Goal: Information Seeking & Learning: Learn about a topic

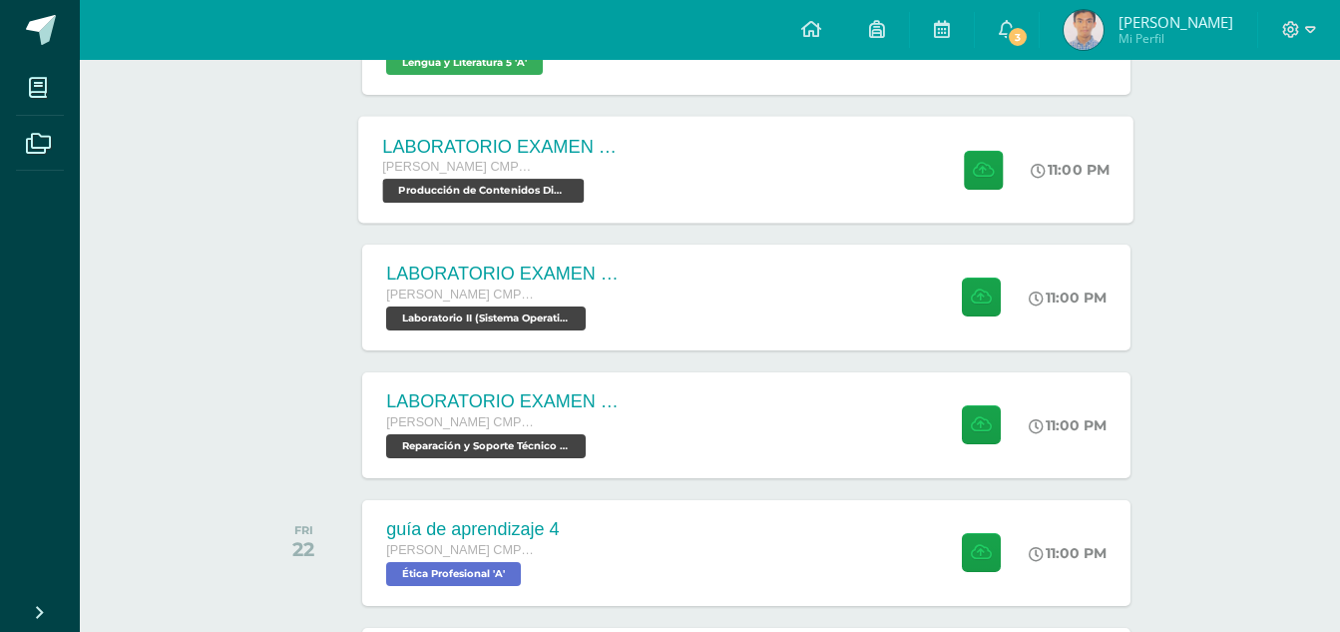
scroll to position [621, 0]
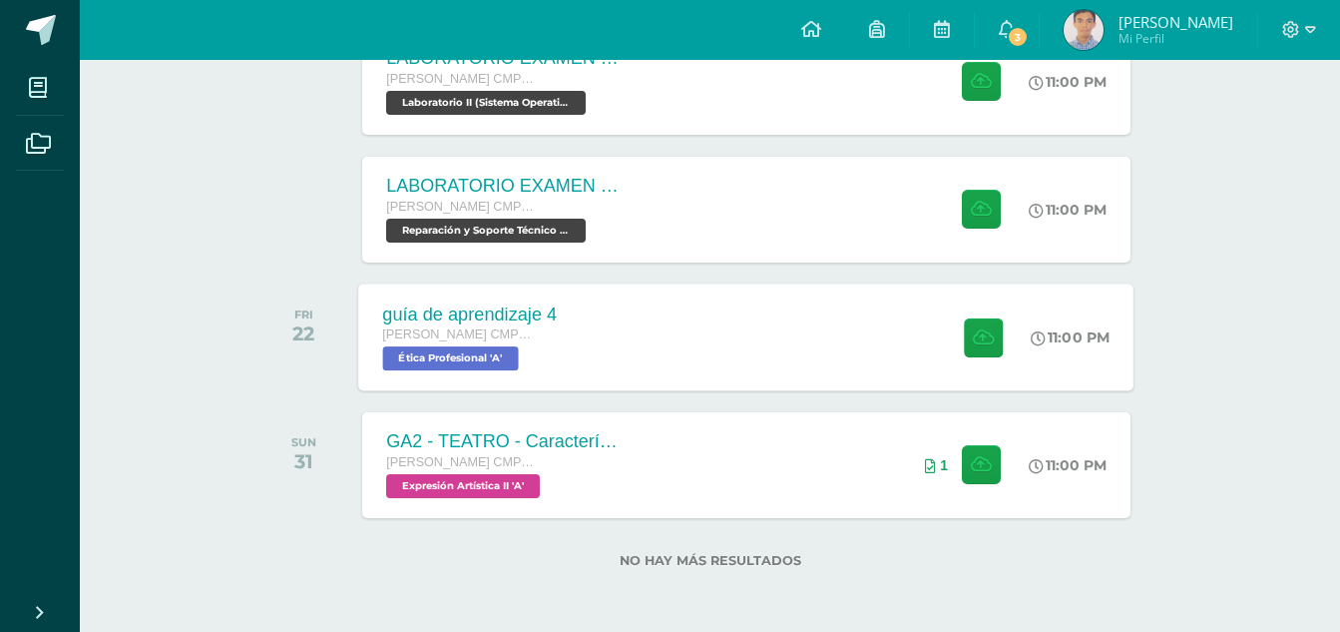
click at [685, 353] on div "guía de aprendizaje 4 Quinto Bachillerato CMP Bachillerato en CCLL con Orientac…" at bounding box center [746, 336] width 775 height 107
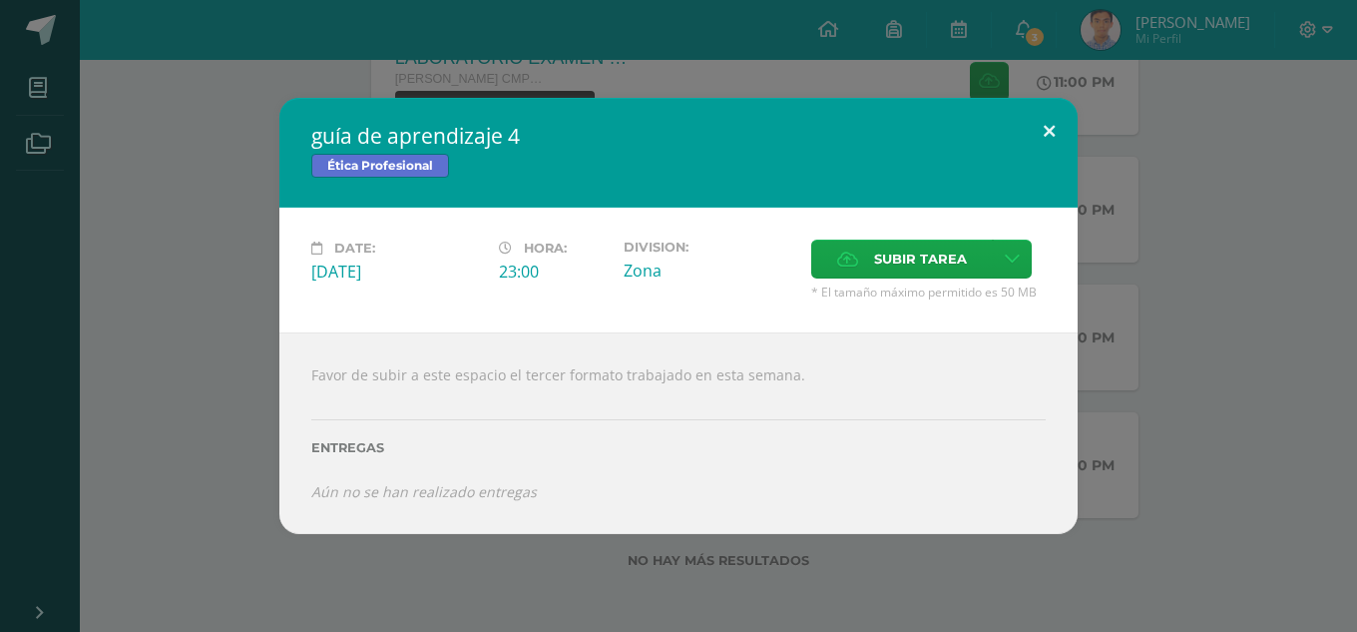
click at [1054, 118] on button at bounding box center [1049, 132] width 57 height 68
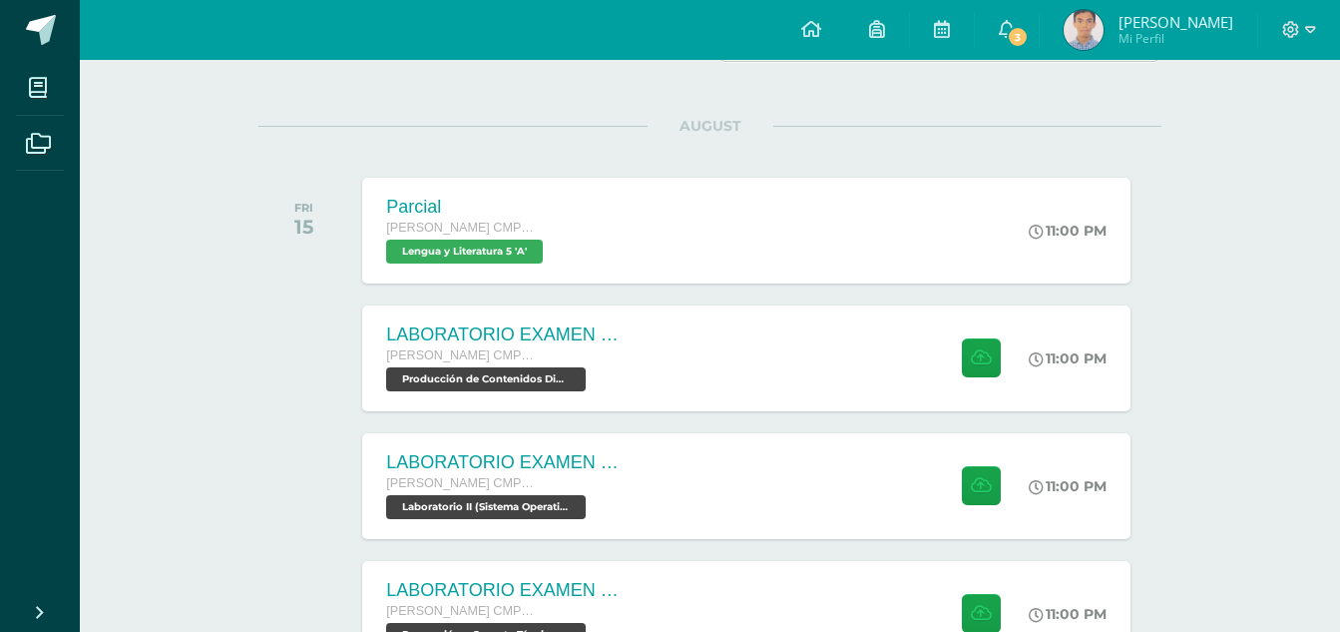
scroll to position [122, 0]
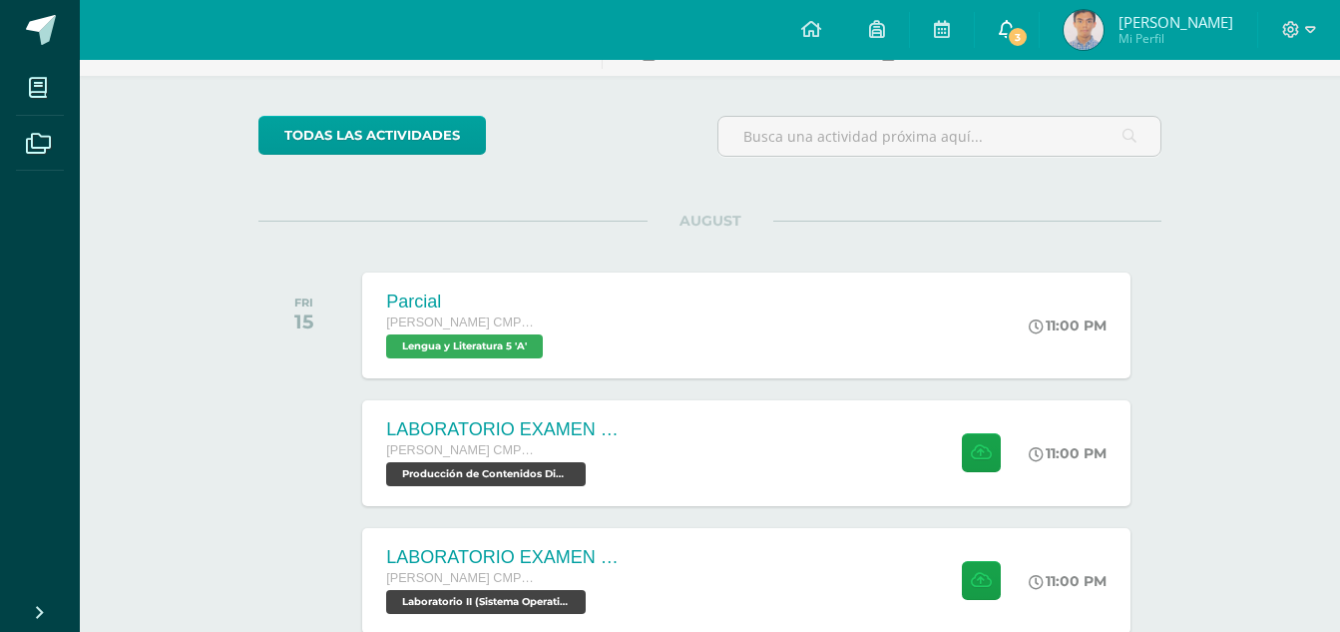
click at [1029, 37] on span "3" at bounding box center [1018, 37] width 22 height 22
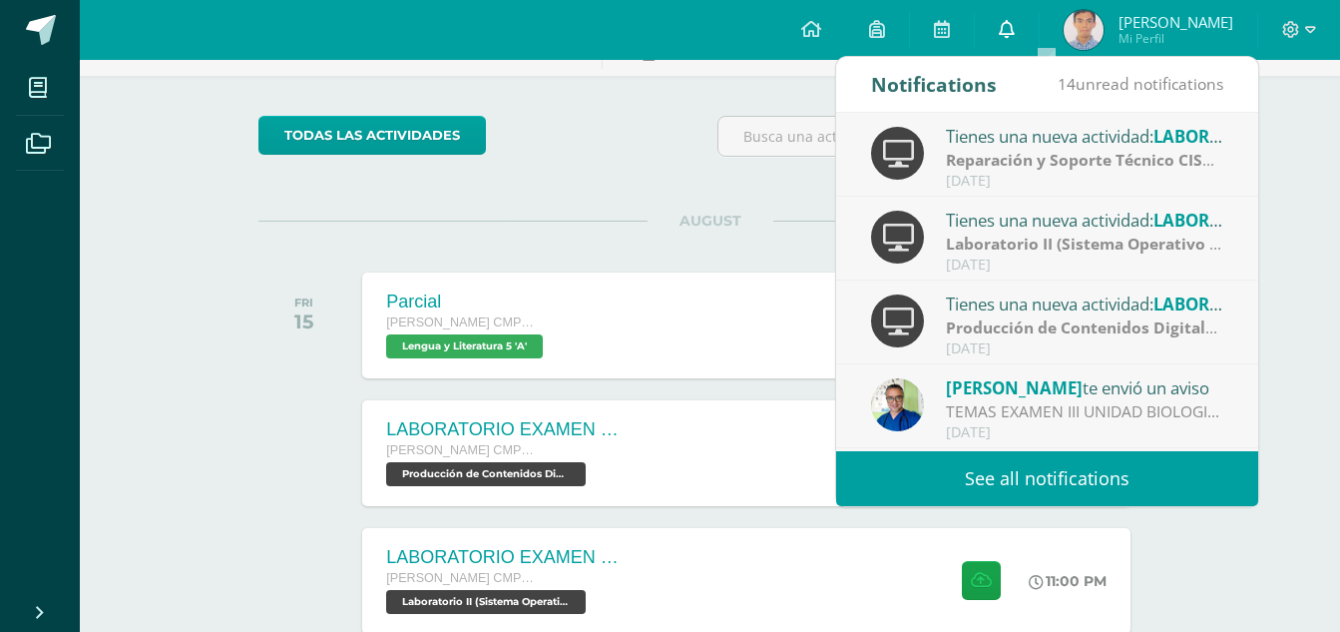
click at [1015, 37] on icon at bounding box center [1007, 29] width 16 height 18
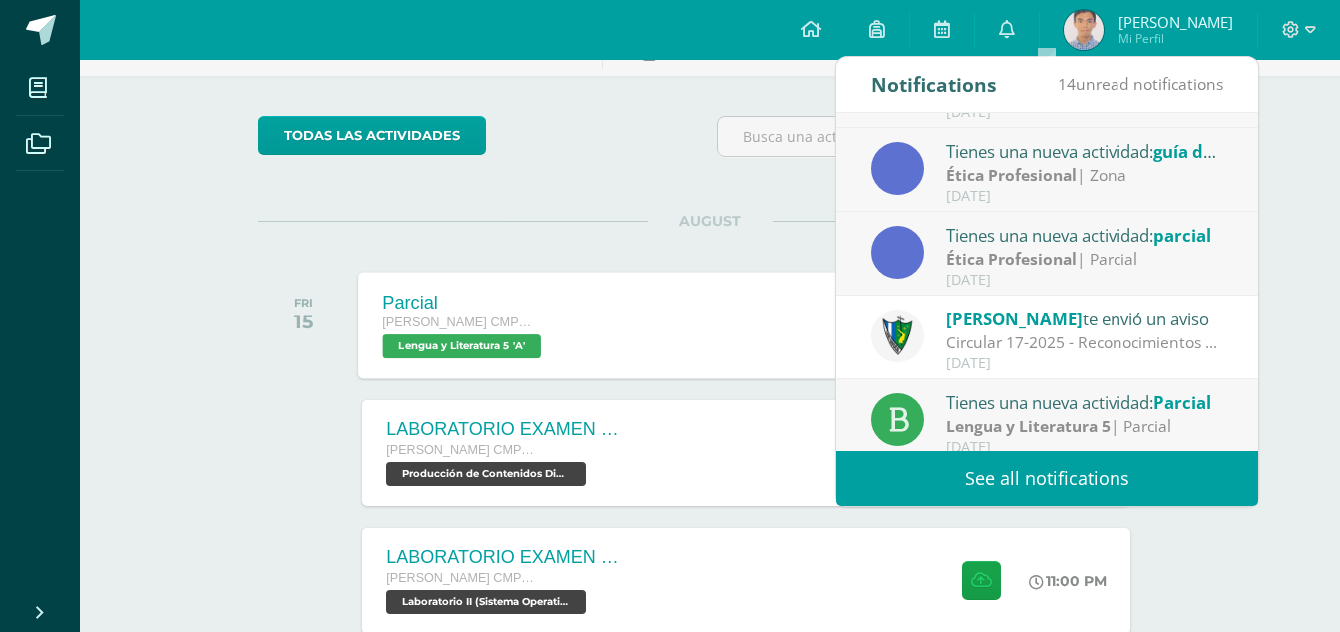
scroll to position [332, 0]
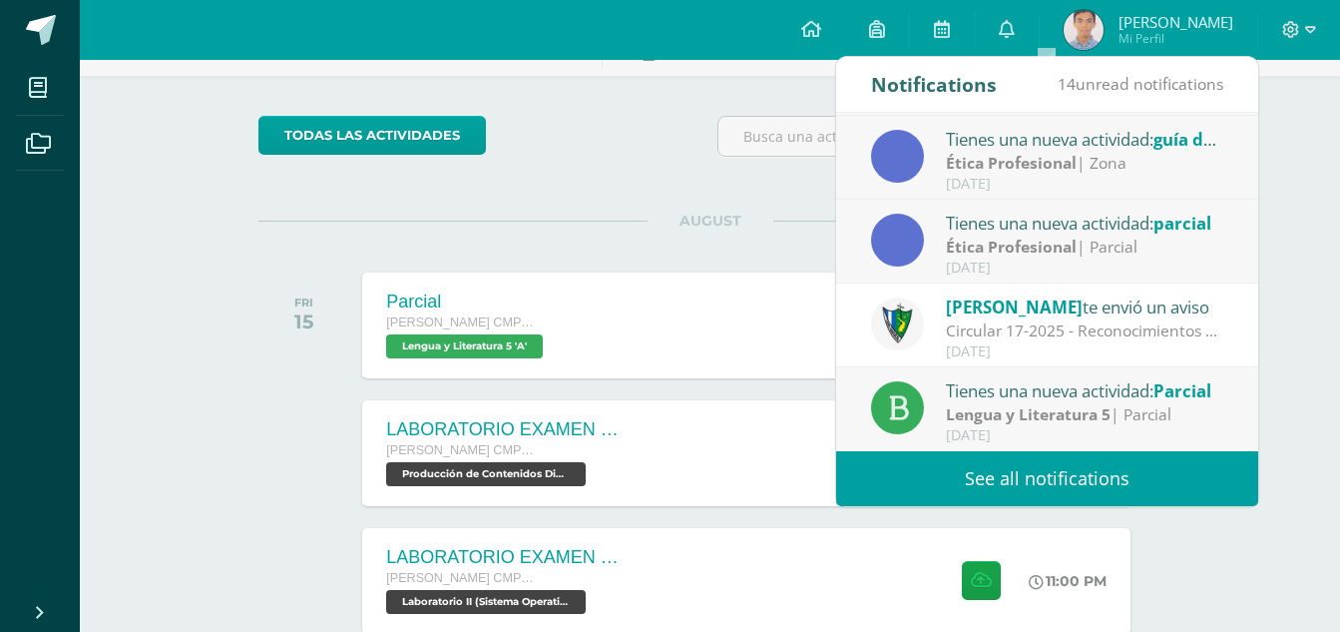
click at [545, 241] on div "AUGUST FRI 15 Parcial Quinto Bachillerato CMP Bachillerato en CCLL con Orientac…" at bounding box center [709, 300] width 903 height 161
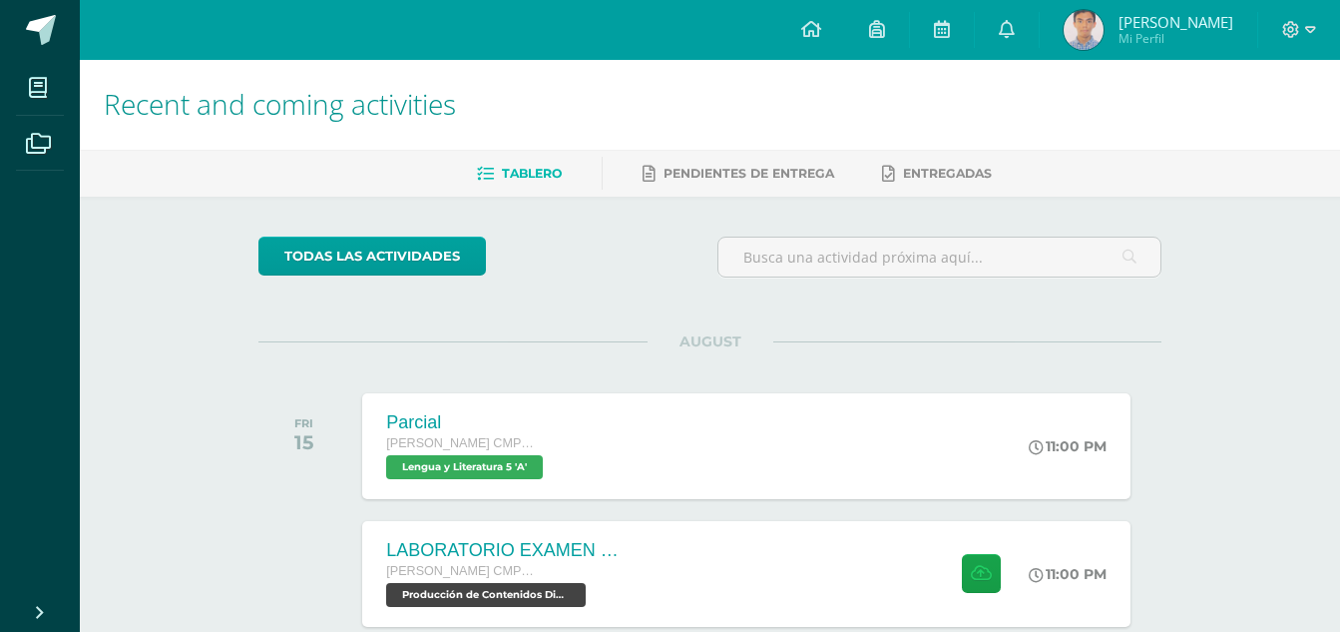
scroll to position [0, 0]
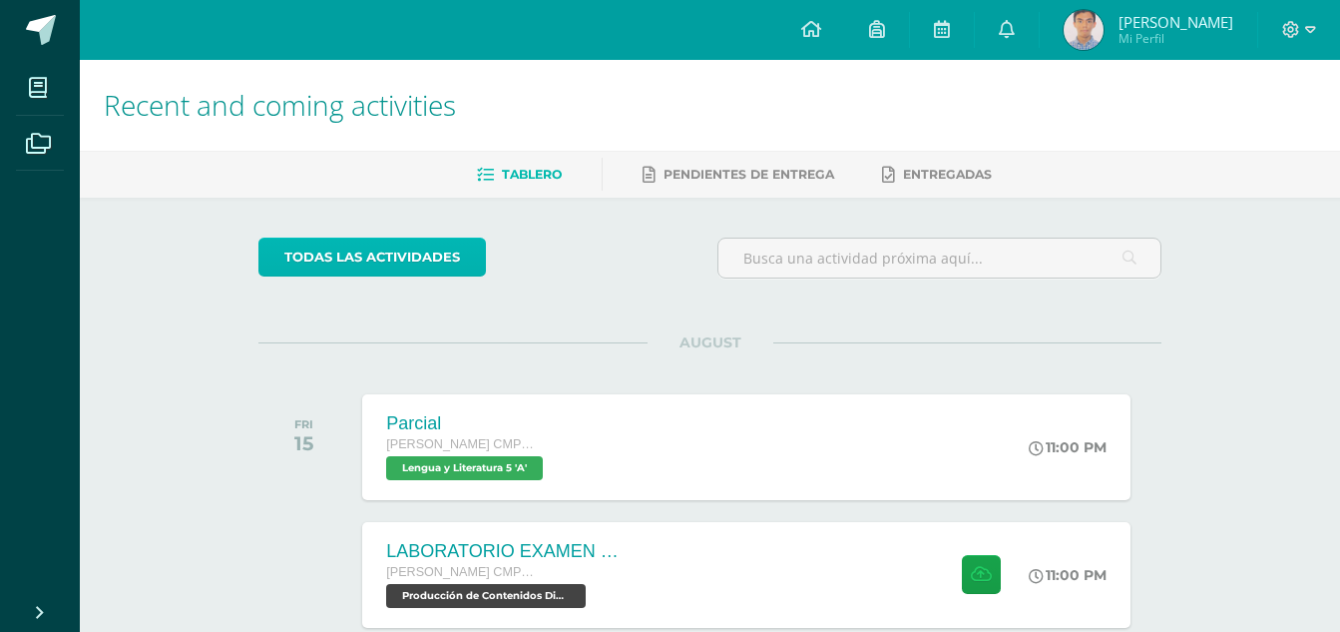
click at [374, 253] on link "todas las Actividades" at bounding box center [371, 256] width 227 height 39
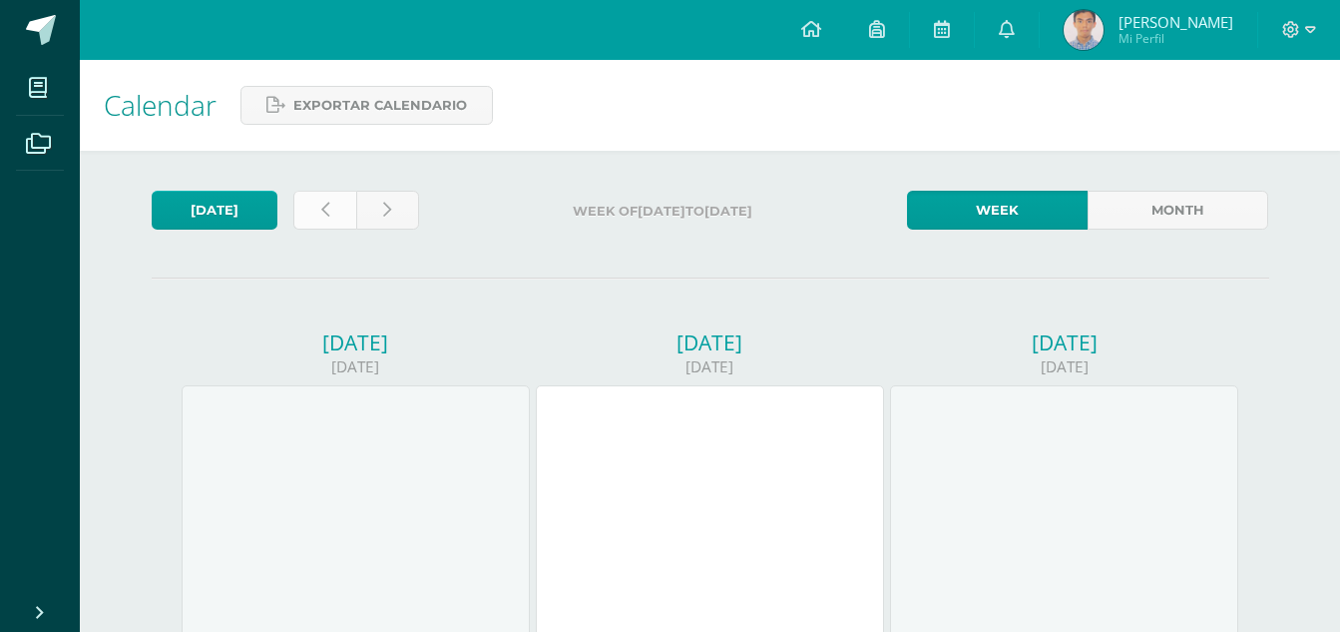
click at [333, 213] on link at bounding box center [324, 210] width 63 height 39
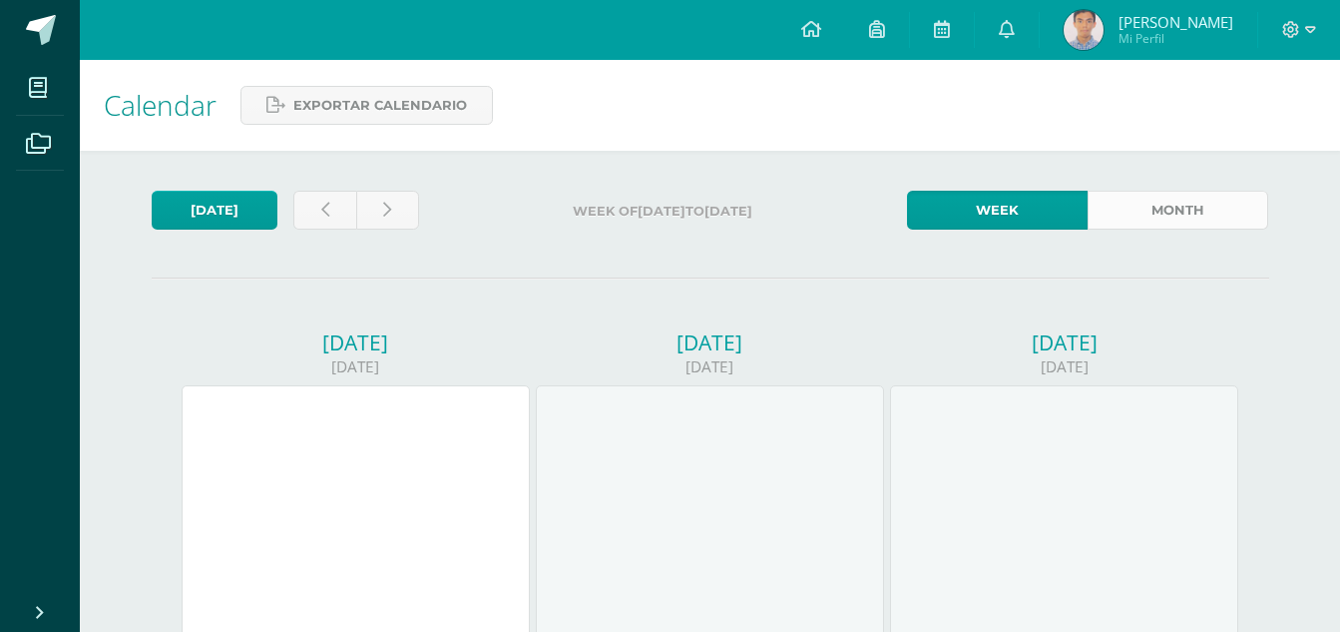
click at [1208, 223] on link "Month" at bounding box center [1177, 210] width 181 height 39
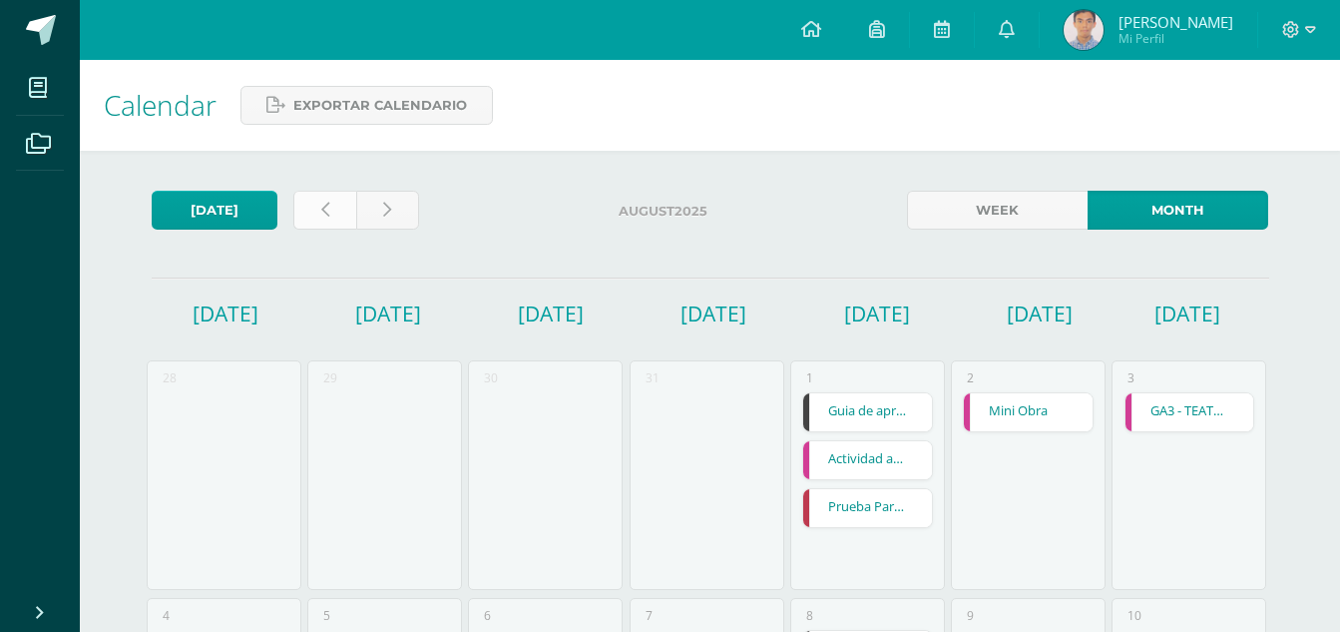
click at [339, 209] on link at bounding box center [324, 210] width 63 height 39
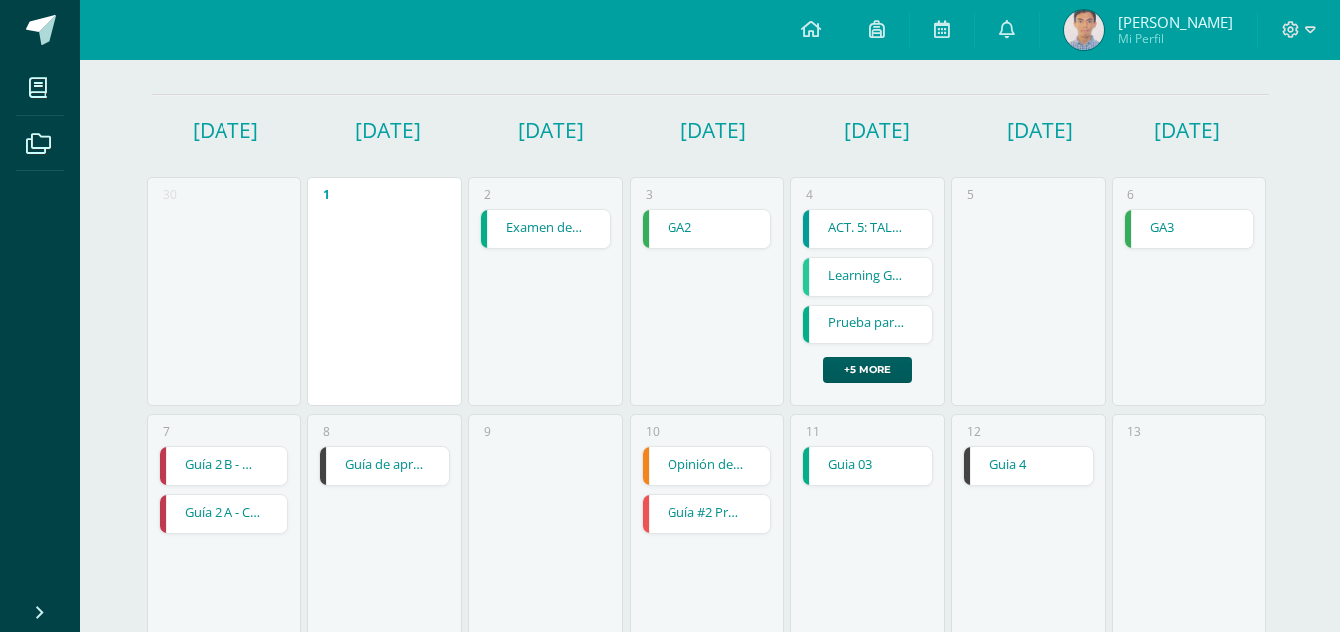
scroll to position [299, 0]
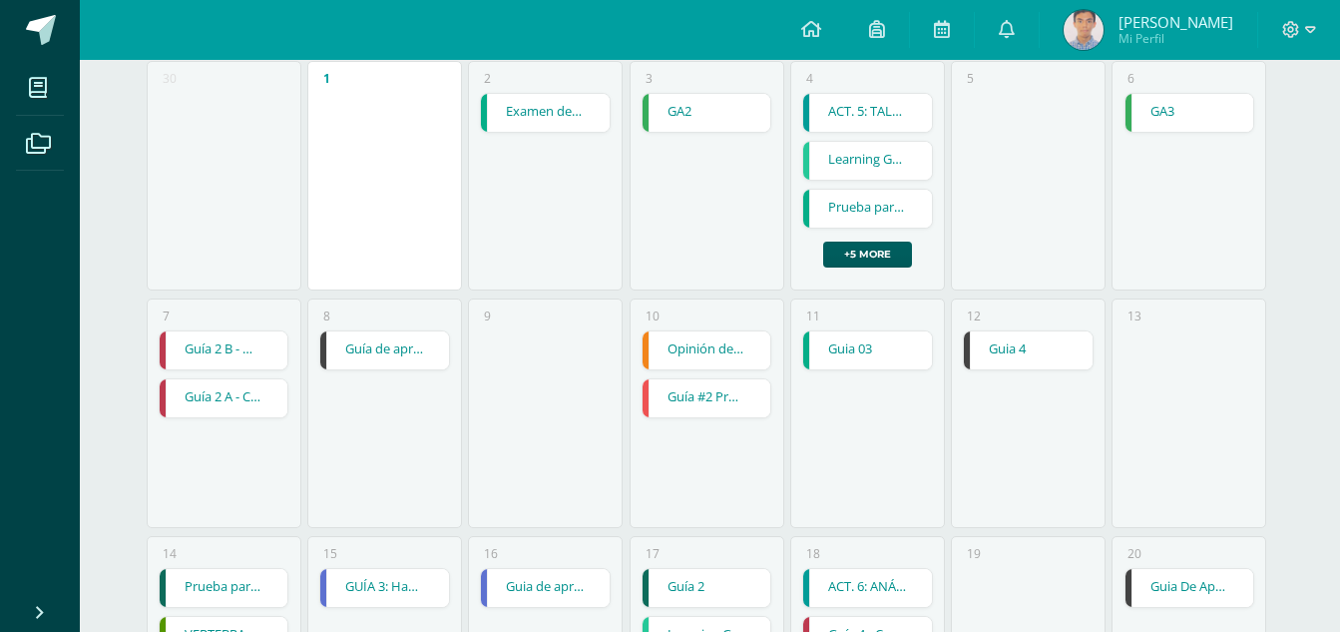
click at [364, 330] on div "Guía de aprendizaje 2" at bounding box center [384, 350] width 131 height 40
click at [372, 339] on link "Guía de aprendizaje 2" at bounding box center [384, 350] width 129 height 38
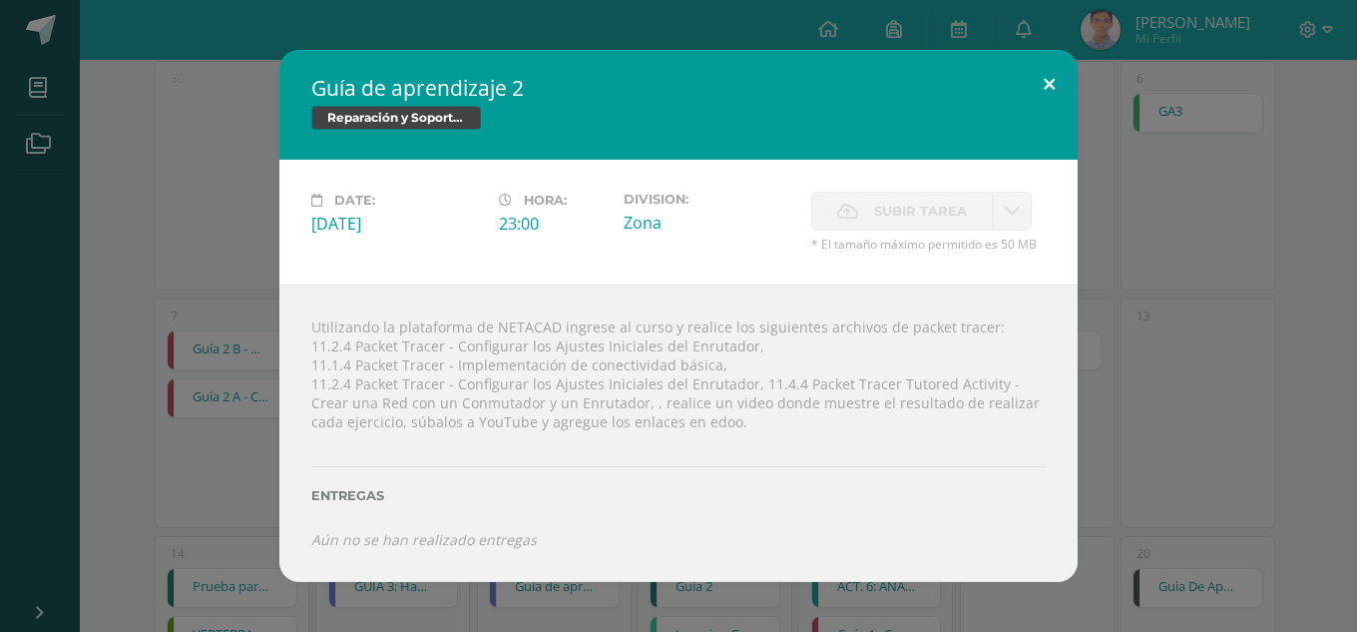
click at [1044, 92] on button at bounding box center [1049, 84] width 57 height 68
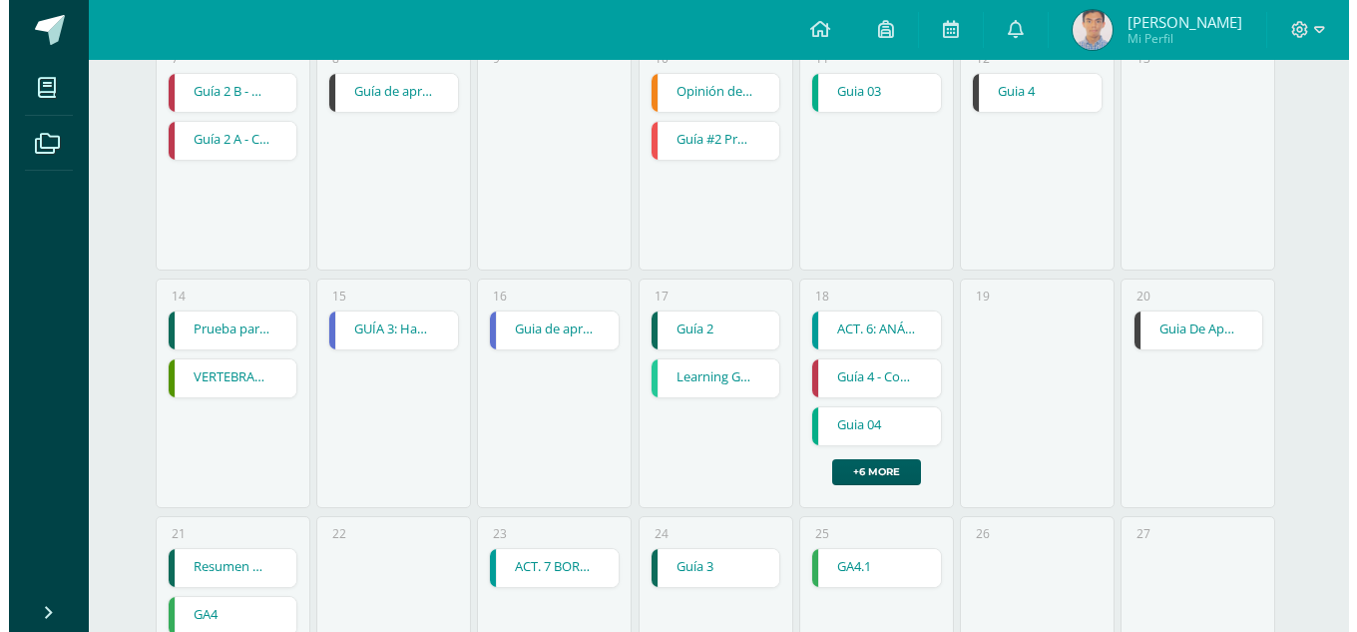
scroll to position [956, 0]
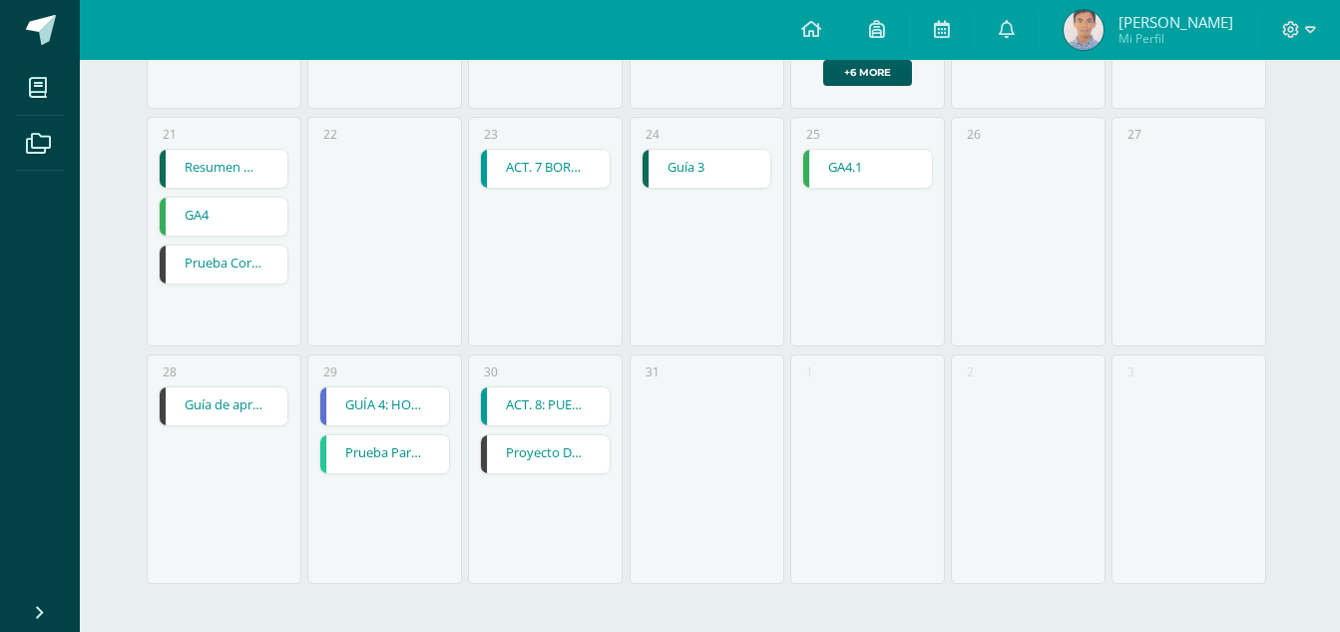
click at [568, 455] on link "Proyecto De Unidad" at bounding box center [545, 454] width 129 height 38
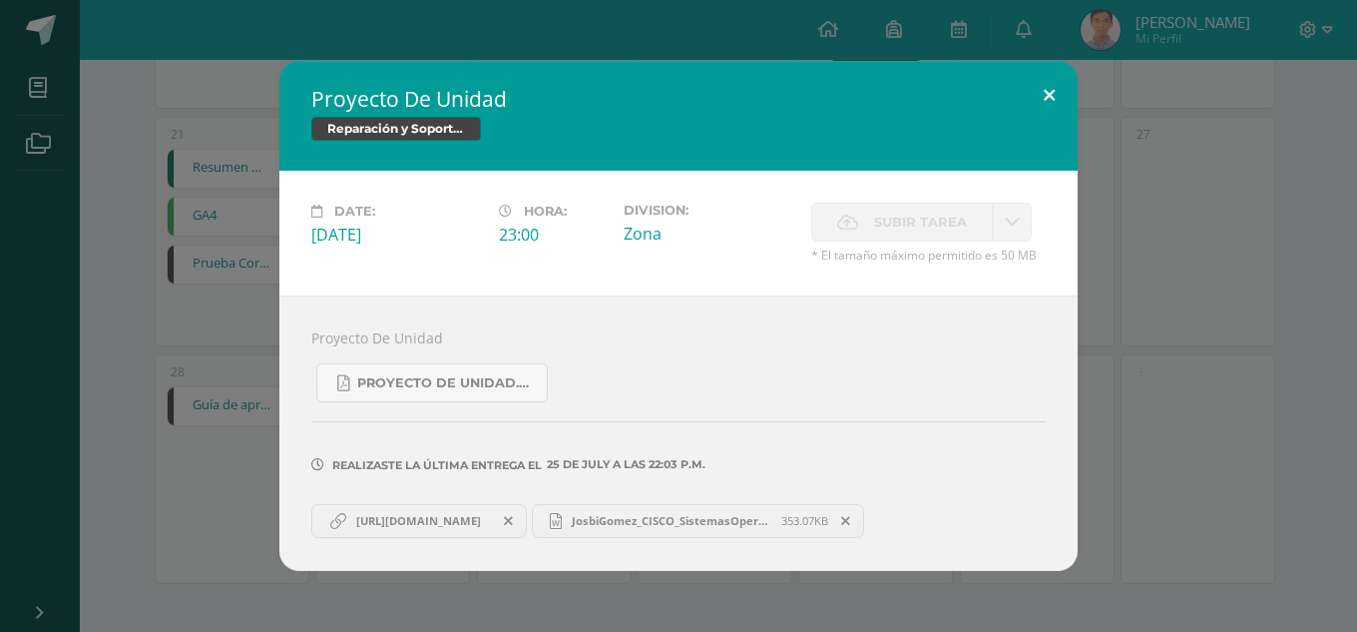
click at [1045, 103] on button at bounding box center [1049, 95] width 57 height 68
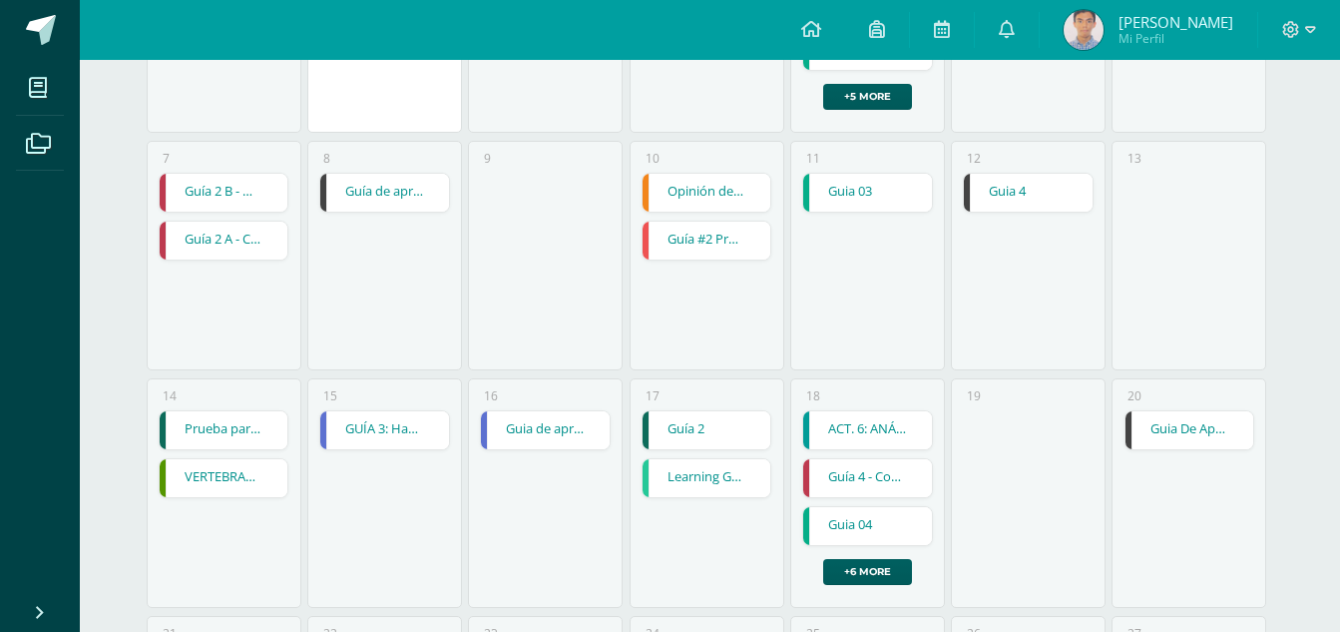
scroll to position [0, 0]
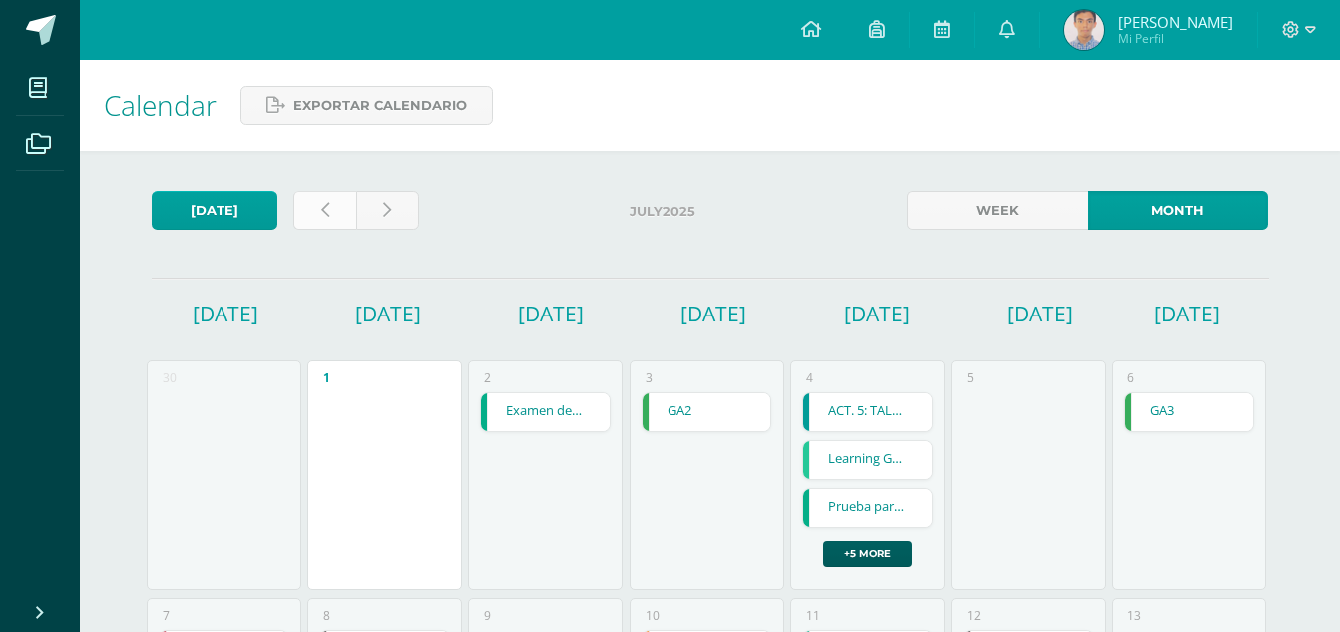
click at [318, 207] on link at bounding box center [324, 210] width 63 height 39
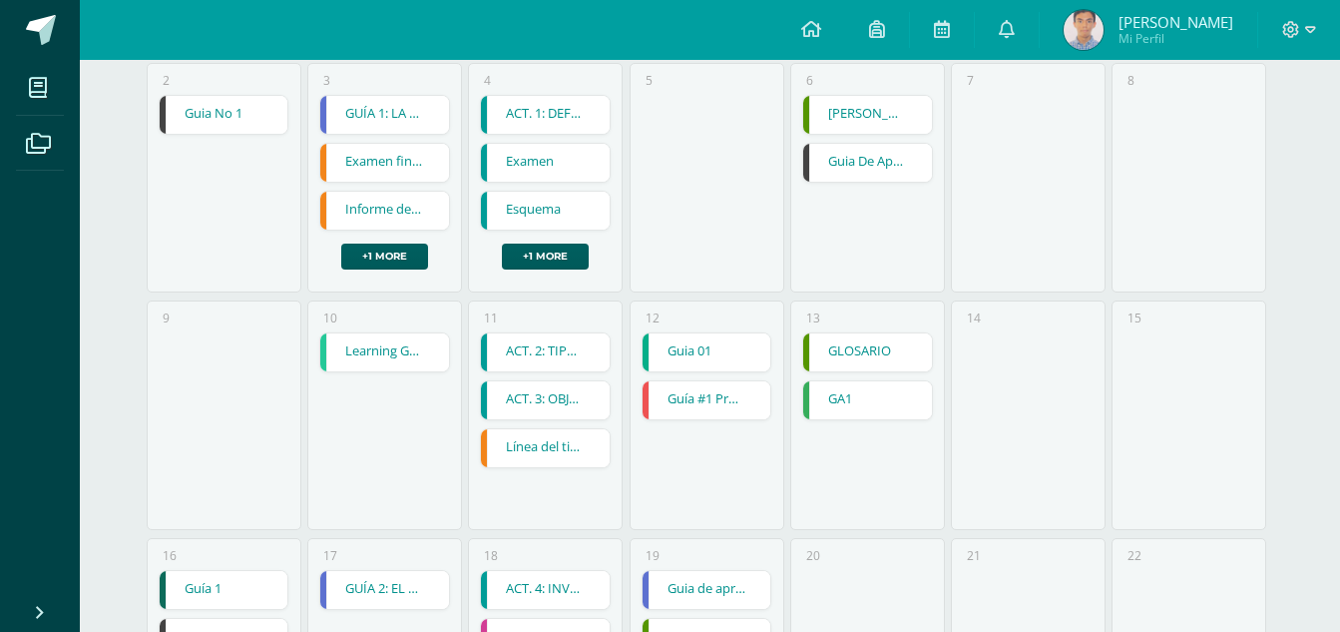
scroll to position [499, 0]
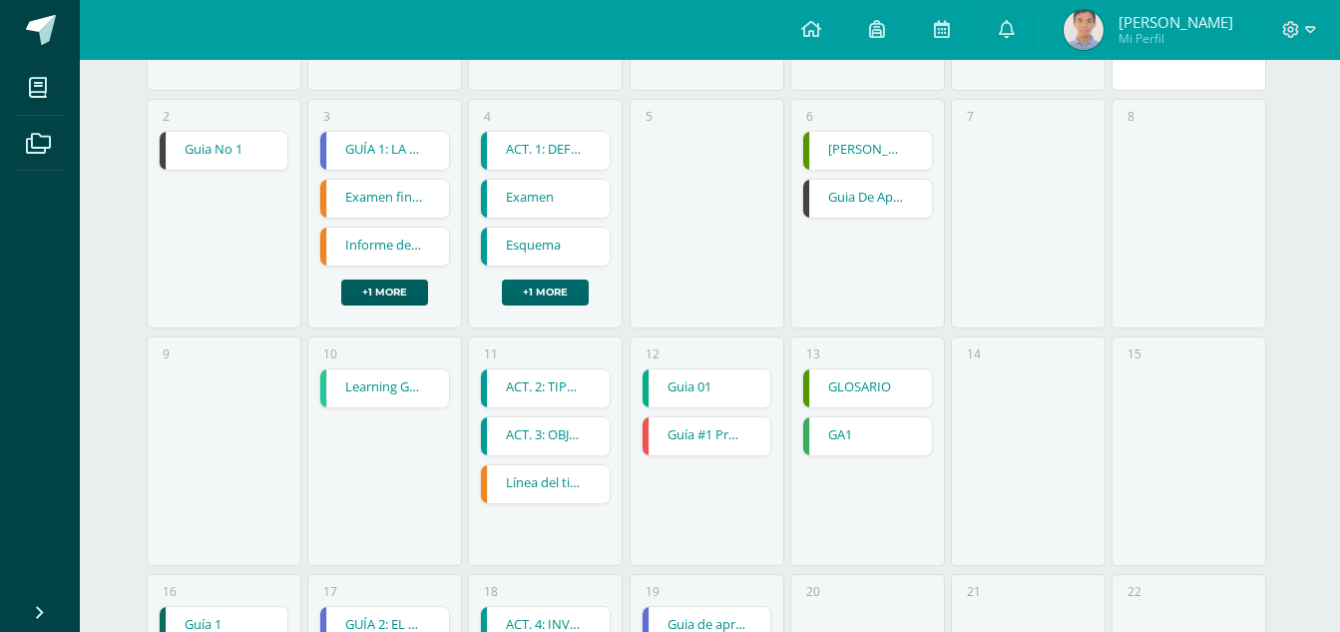
click at [561, 292] on link "+1 more" at bounding box center [545, 292] width 87 height 26
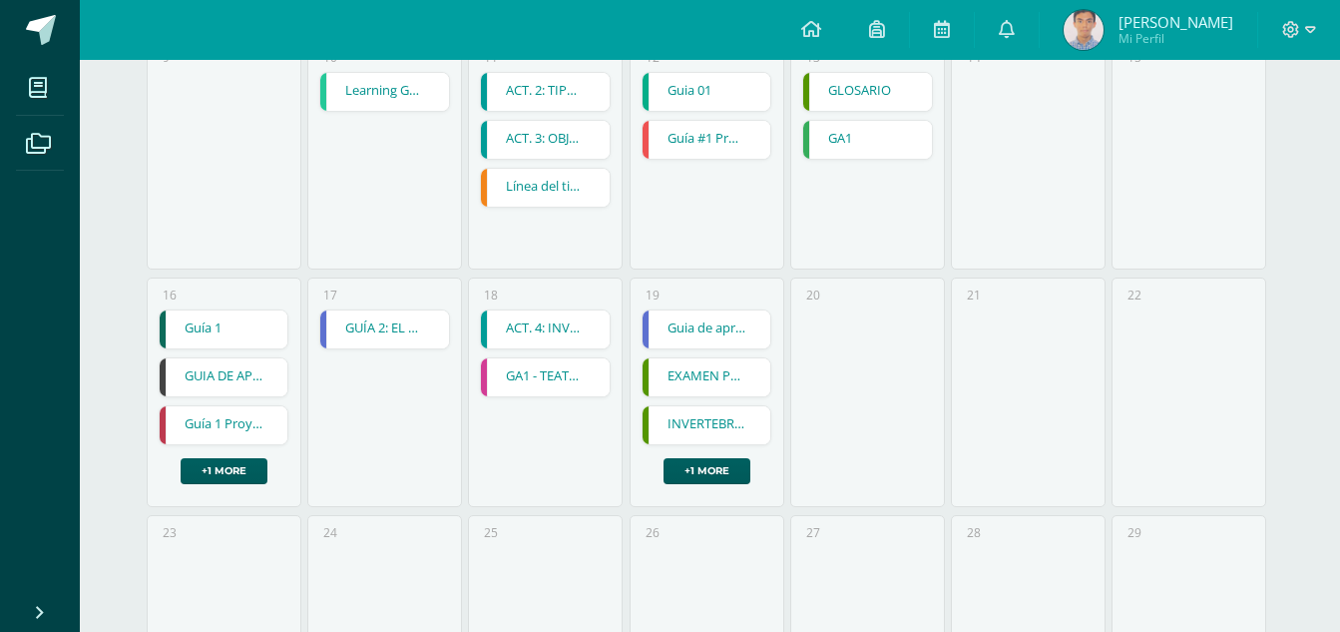
scroll to position [794, 0]
click at [696, 477] on link "+1 more" at bounding box center [706, 472] width 87 height 26
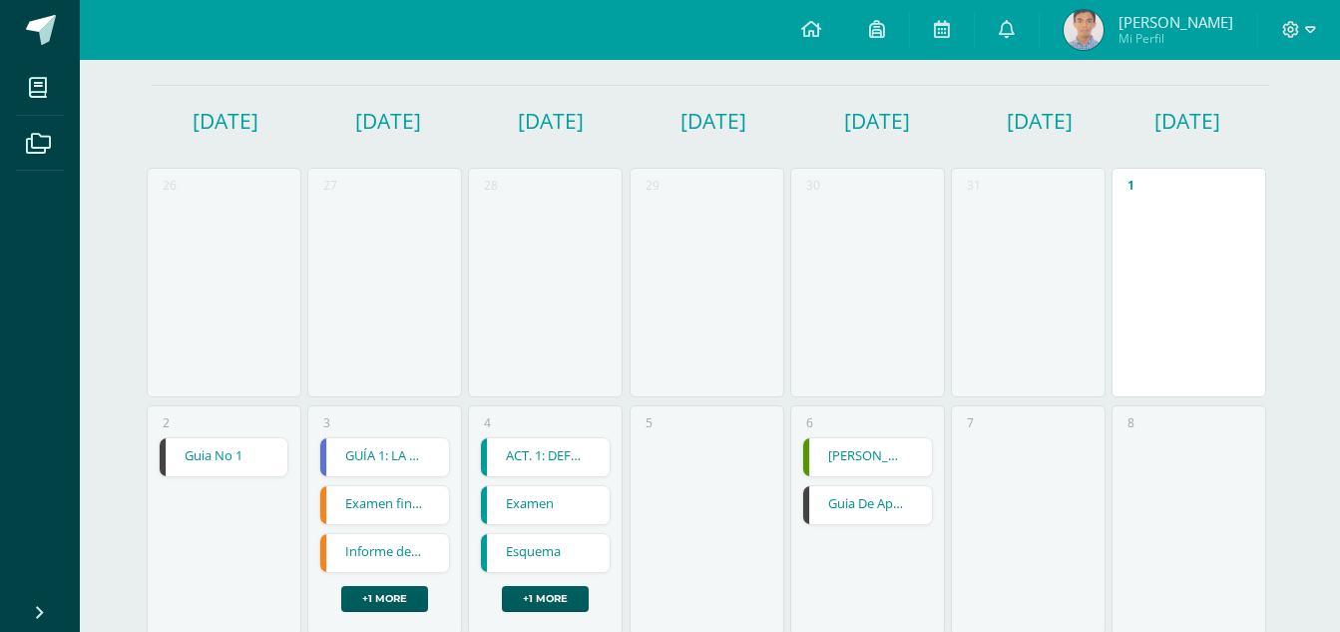
scroll to position [96, 0]
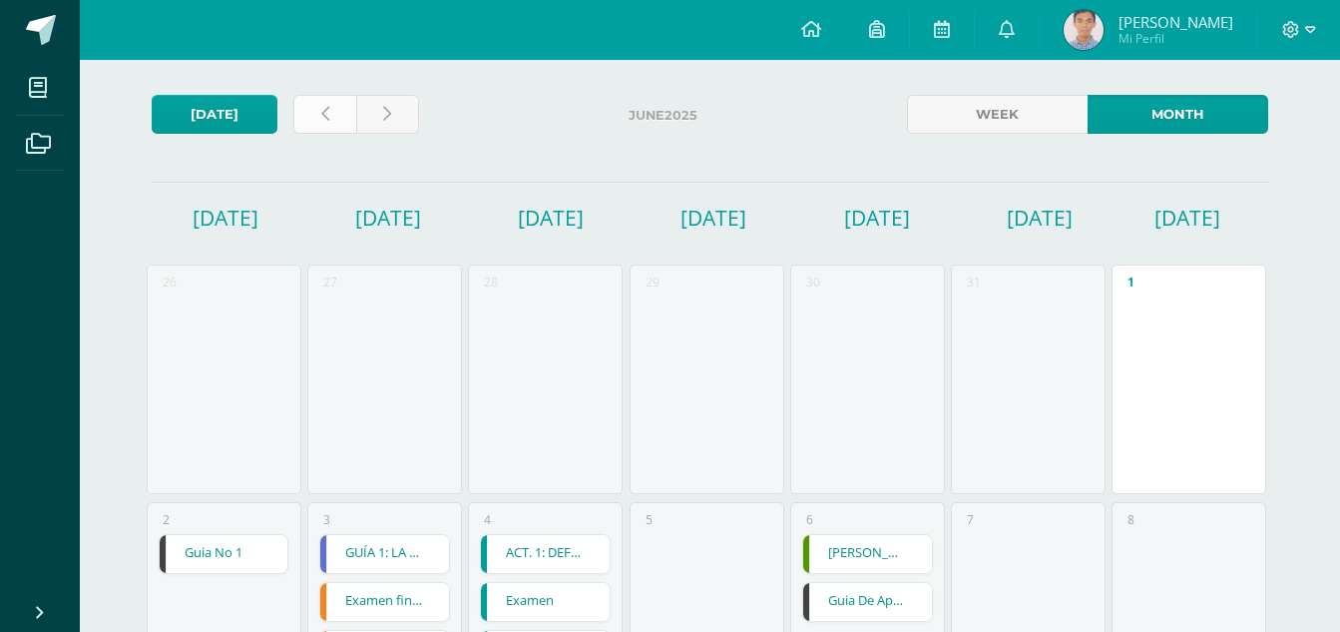
click at [343, 112] on link at bounding box center [324, 114] width 63 height 39
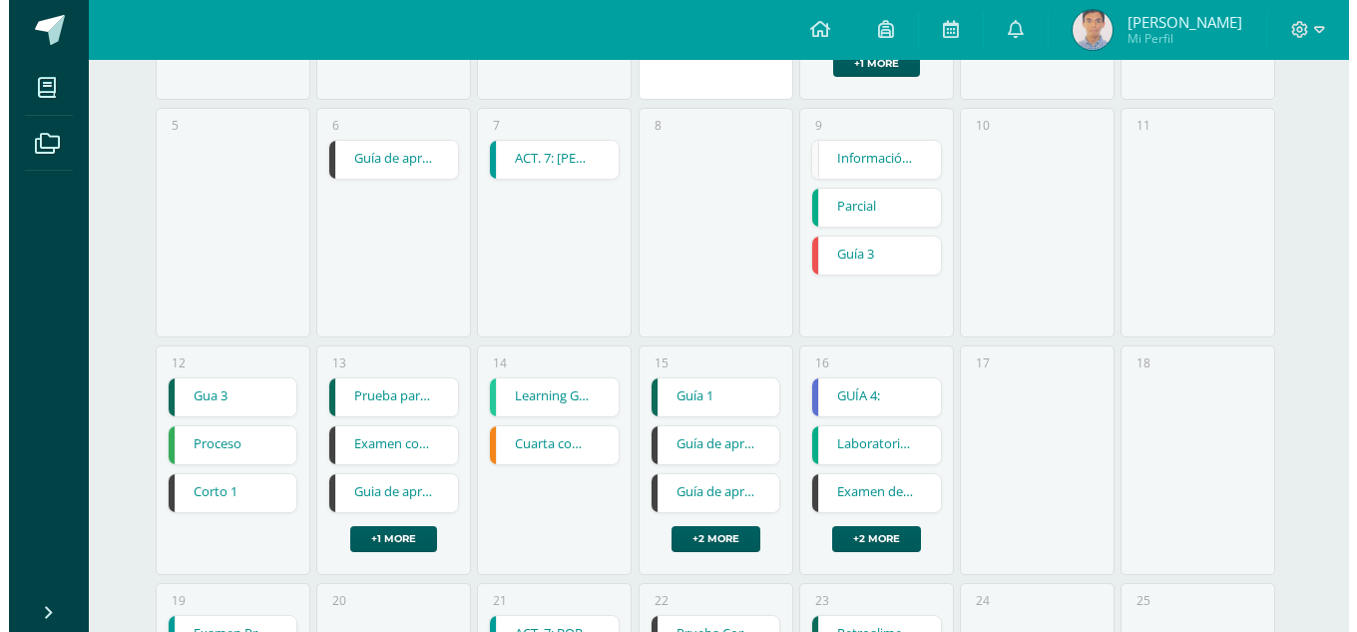
scroll to position [599, 0]
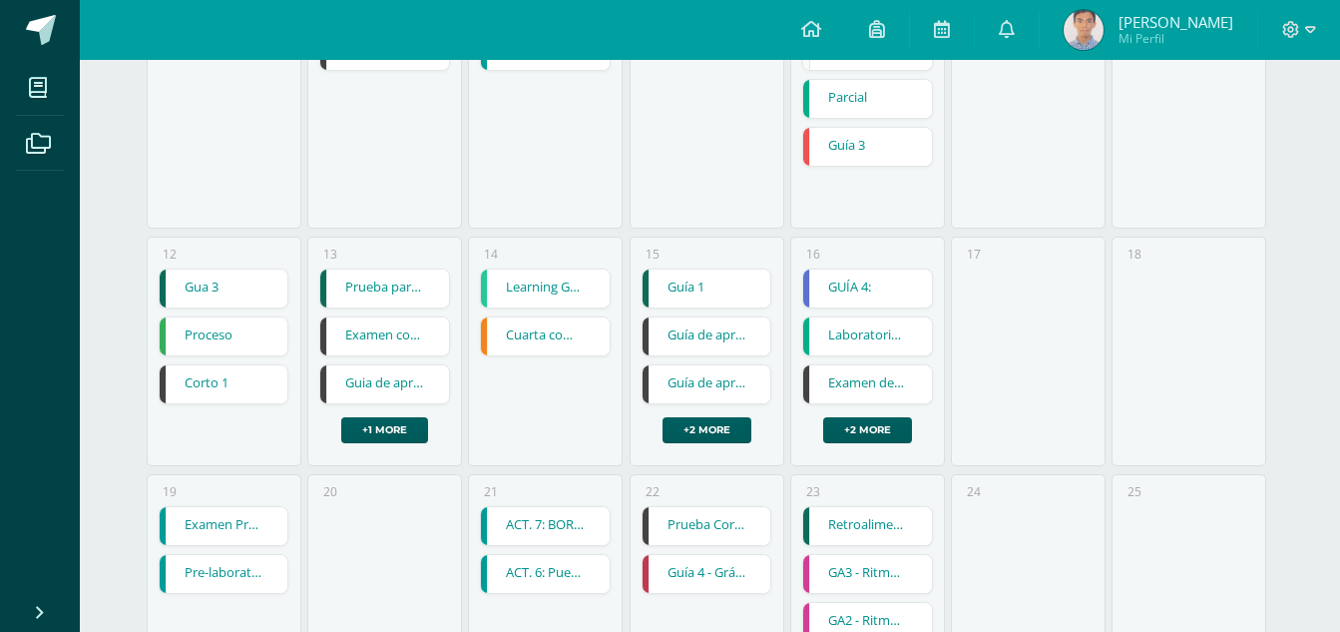
click at [864, 390] on link "Examen de Unidad" at bounding box center [867, 384] width 129 height 38
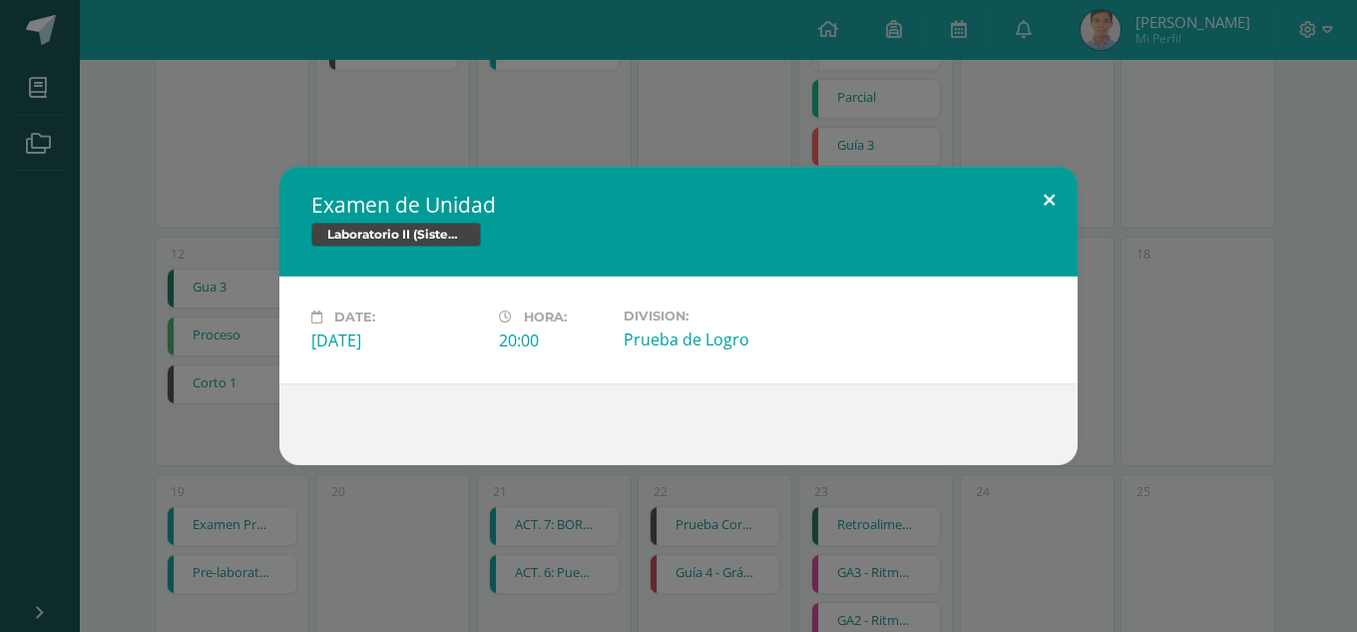
click at [1037, 197] on button at bounding box center [1049, 201] width 57 height 68
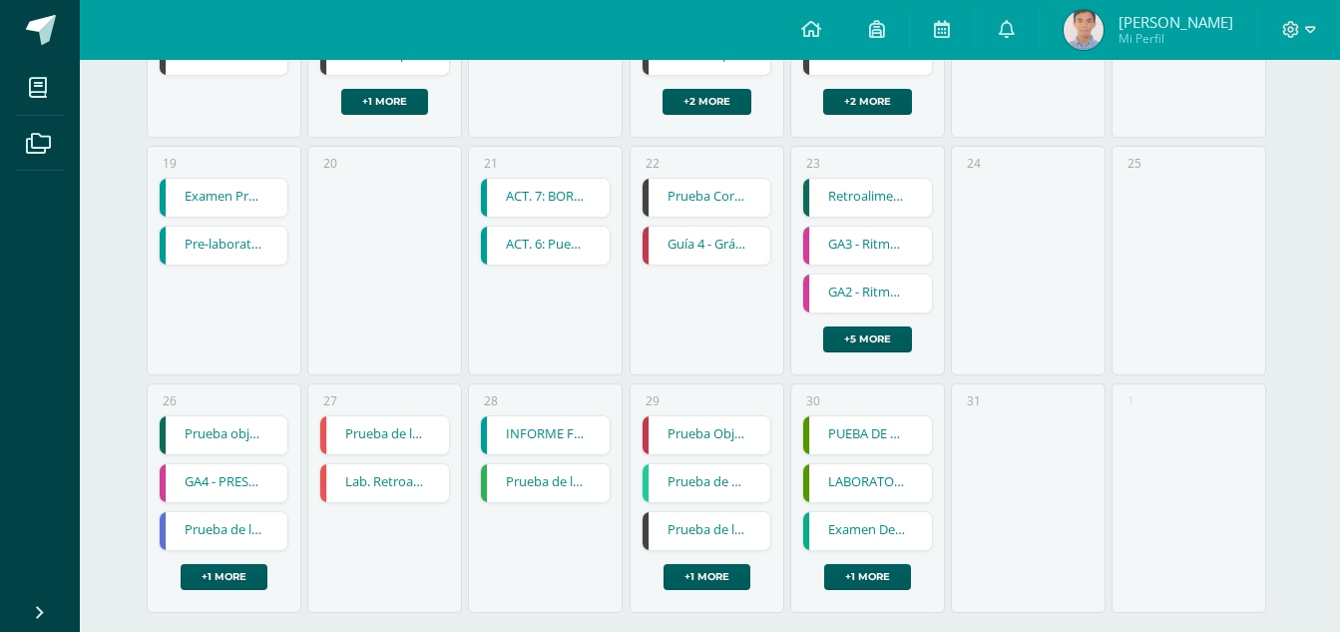
scroll to position [956, 0]
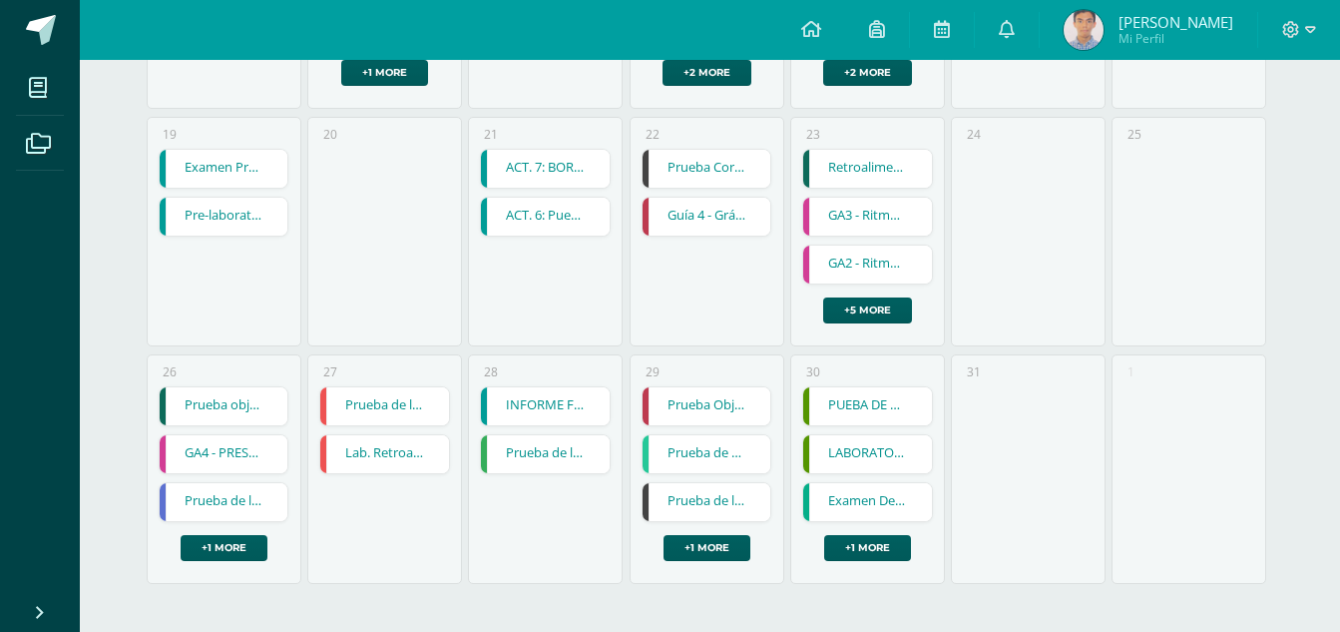
click at [718, 501] on link "Prueba de logro" at bounding box center [706, 502] width 129 height 38
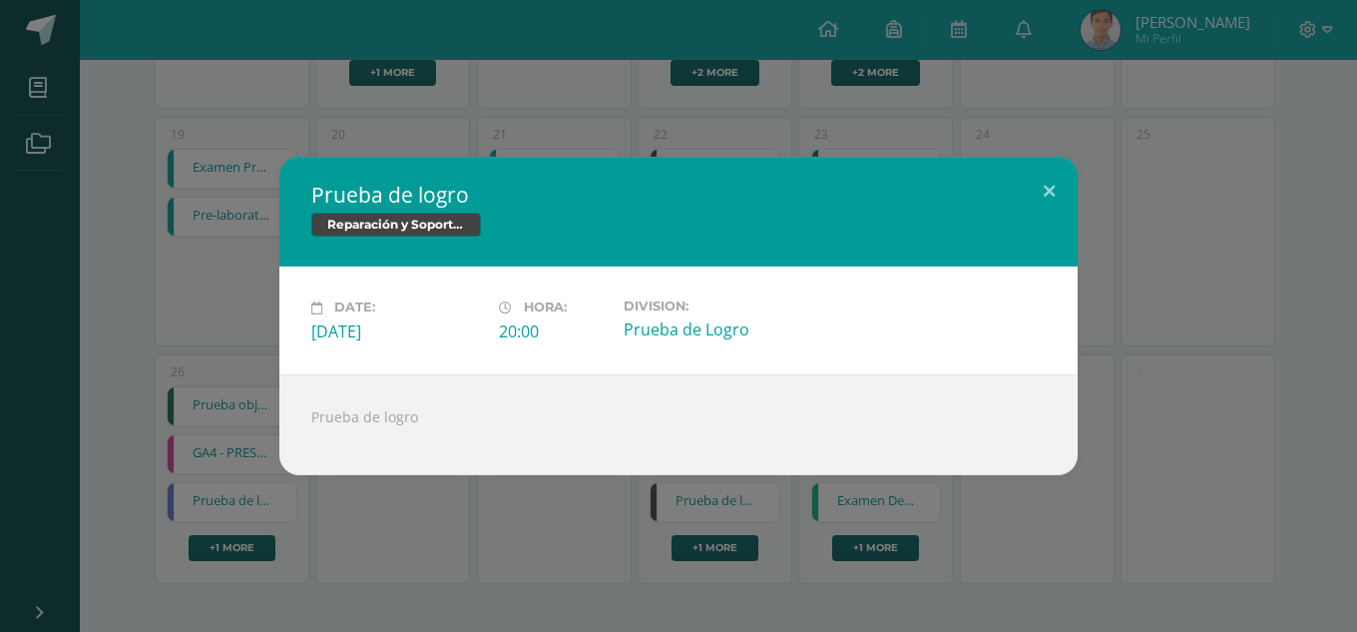
click at [998, 200] on h2 "Prueba de logro" at bounding box center [678, 195] width 734 height 28
click at [1026, 186] on button at bounding box center [1049, 191] width 57 height 68
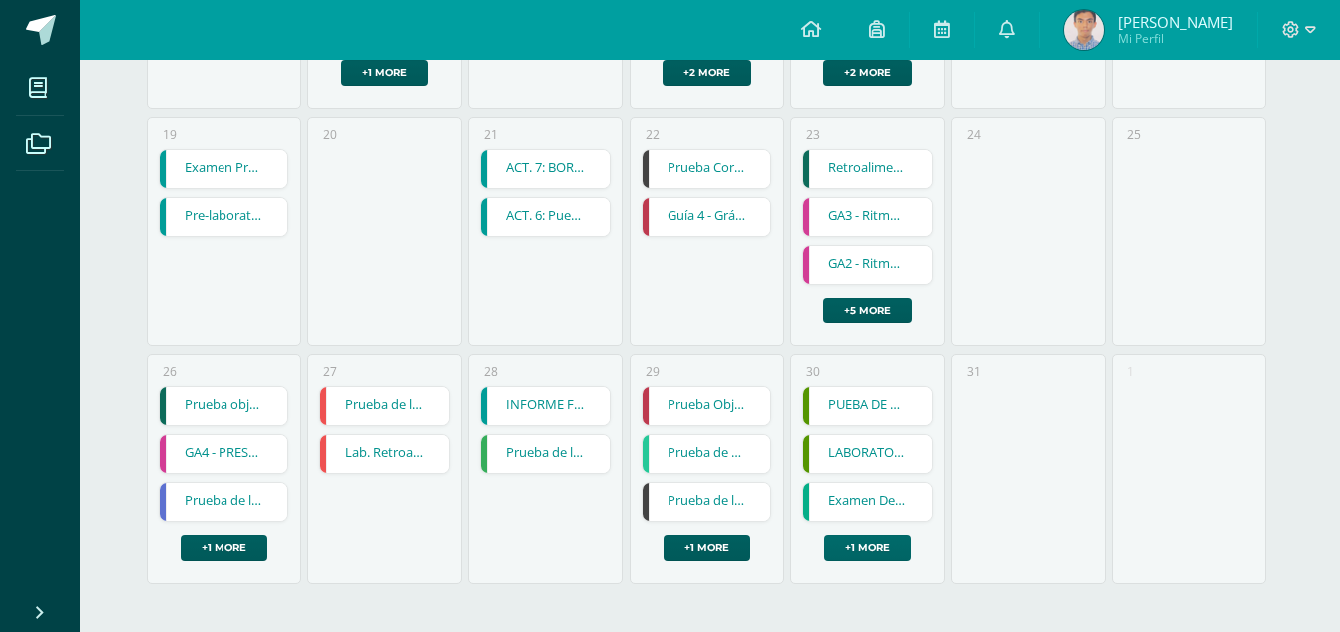
click at [875, 535] on link "+1 more" at bounding box center [867, 548] width 87 height 26
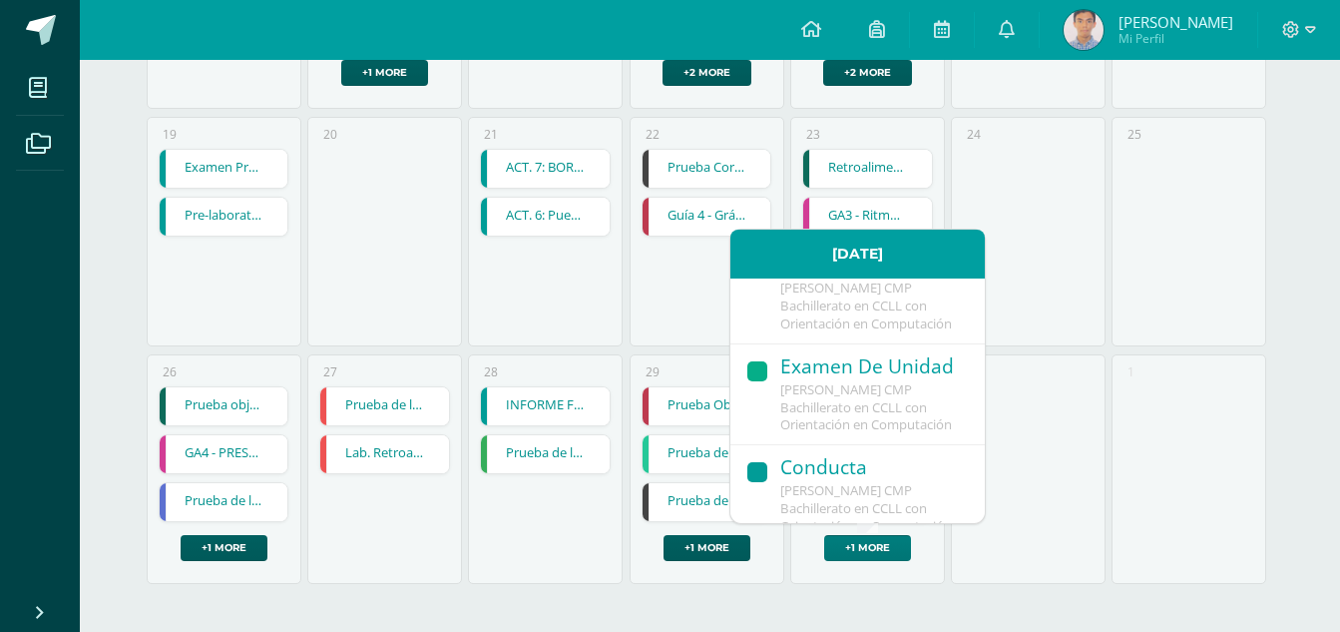
scroll to position [279, 0]
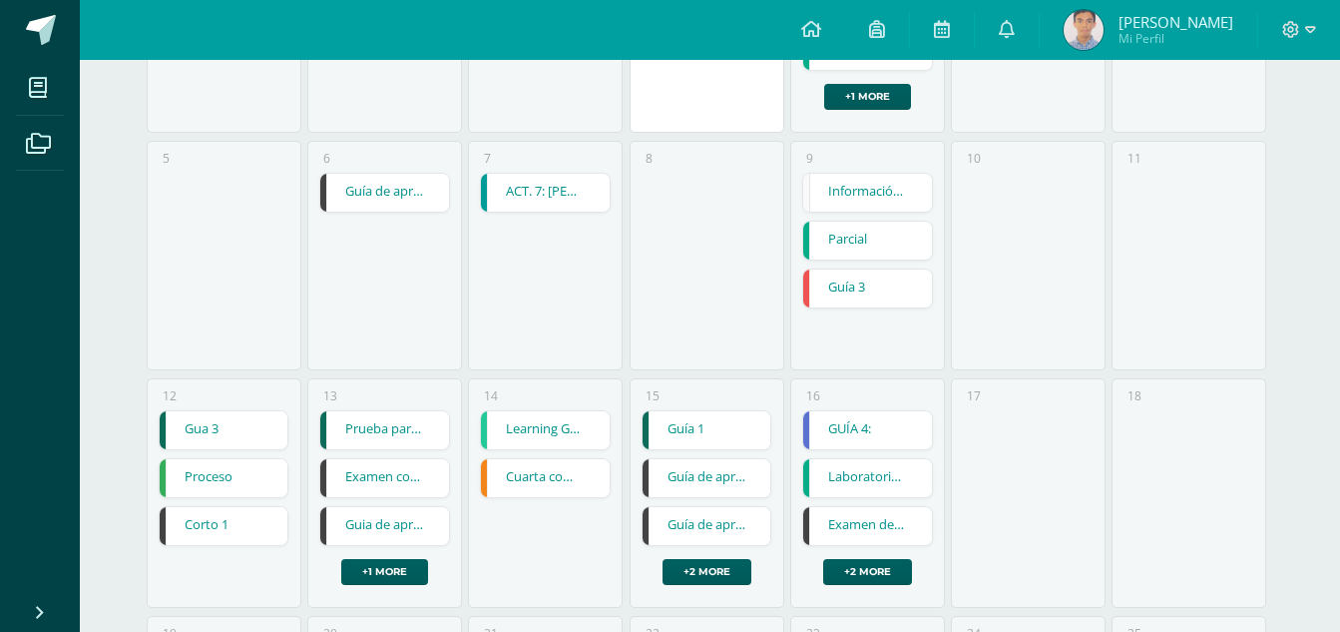
click at [1071, 347] on div "10" at bounding box center [1028, 255] width 155 height 229
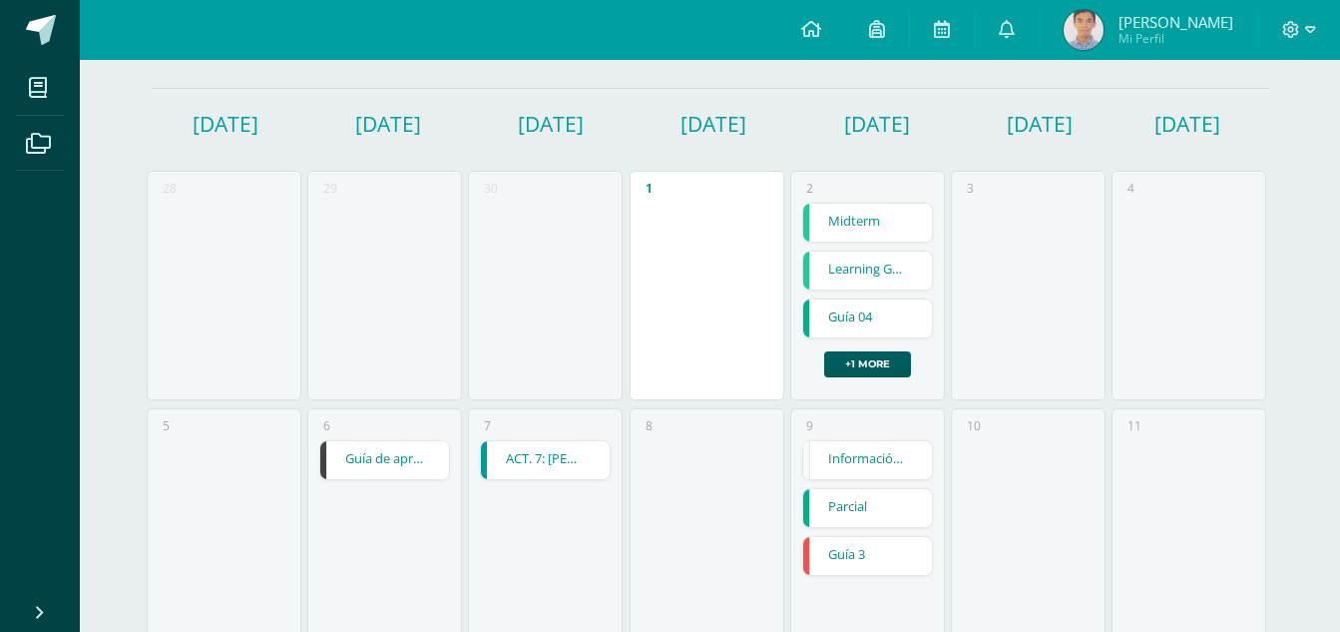
scroll to position [0, 0]
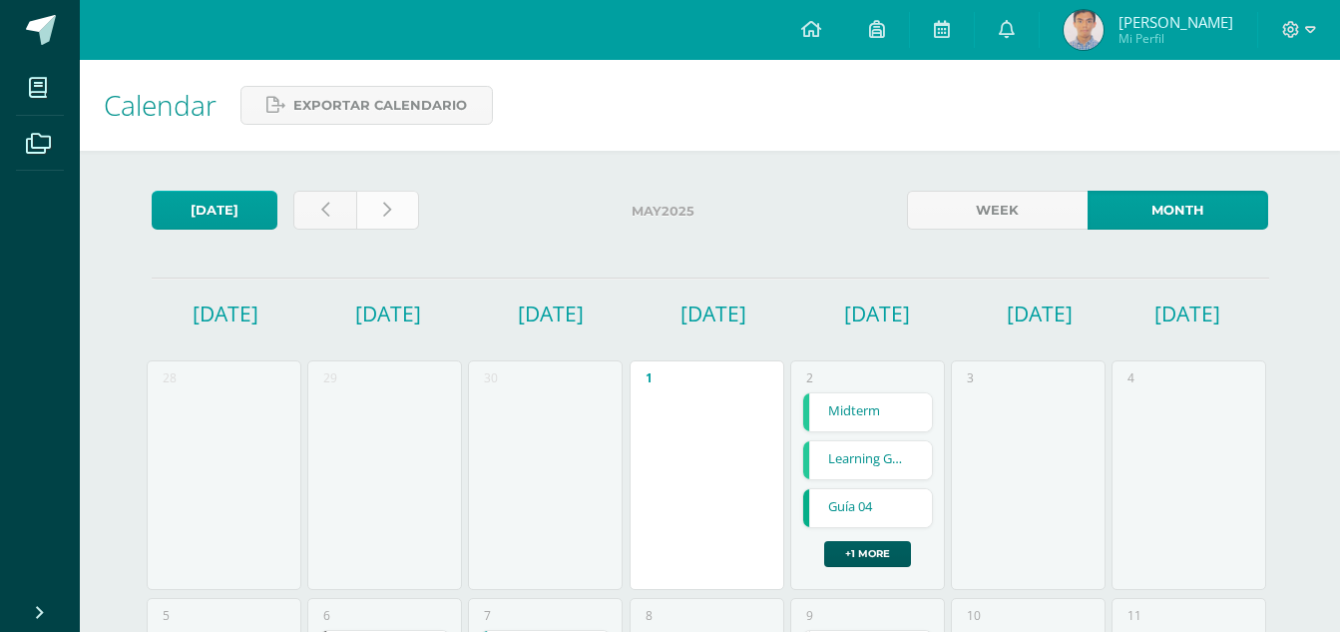
click at [398, 196] on link at bounding box center [387, 210] width 63 height 39
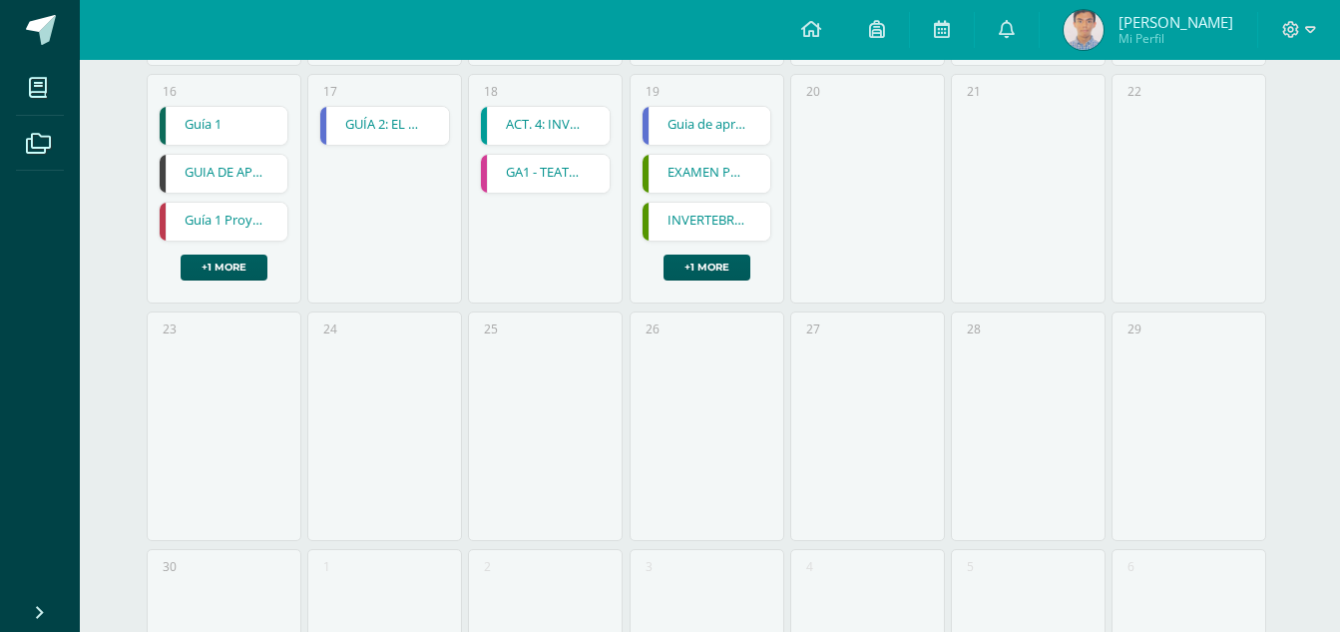
scroll to position [794, 0]
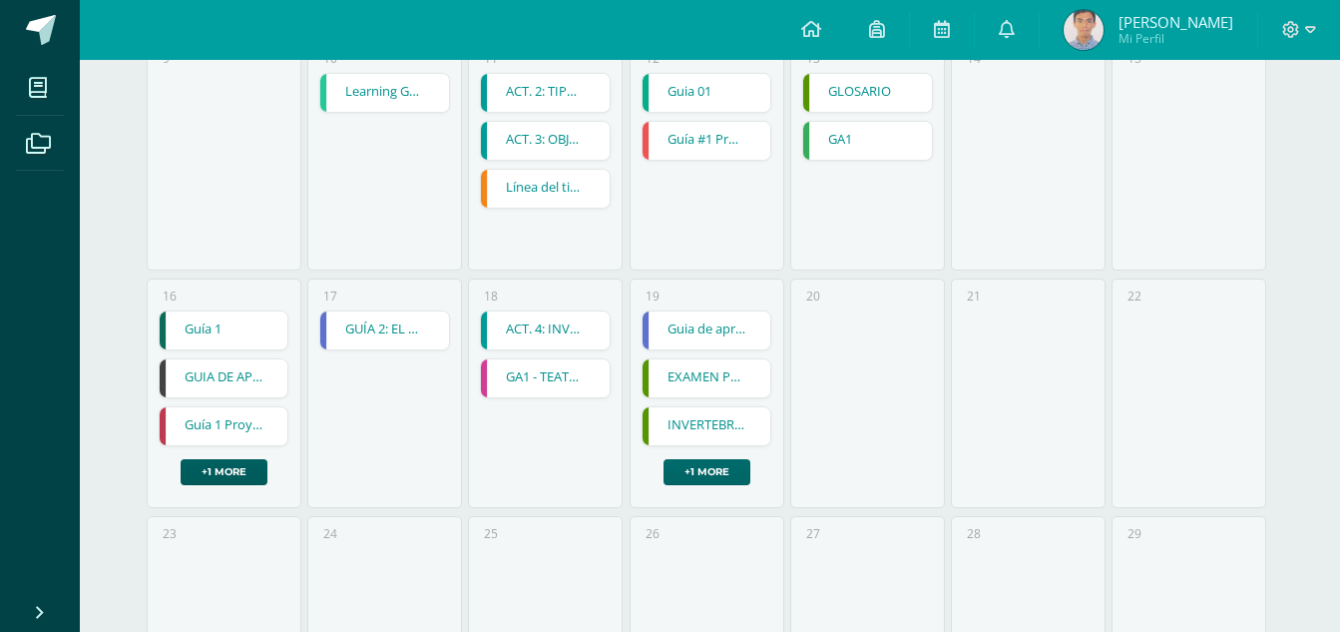
click at [709, 480] on link "+1 more" at bounding box center [706, 472] width 87 height 26
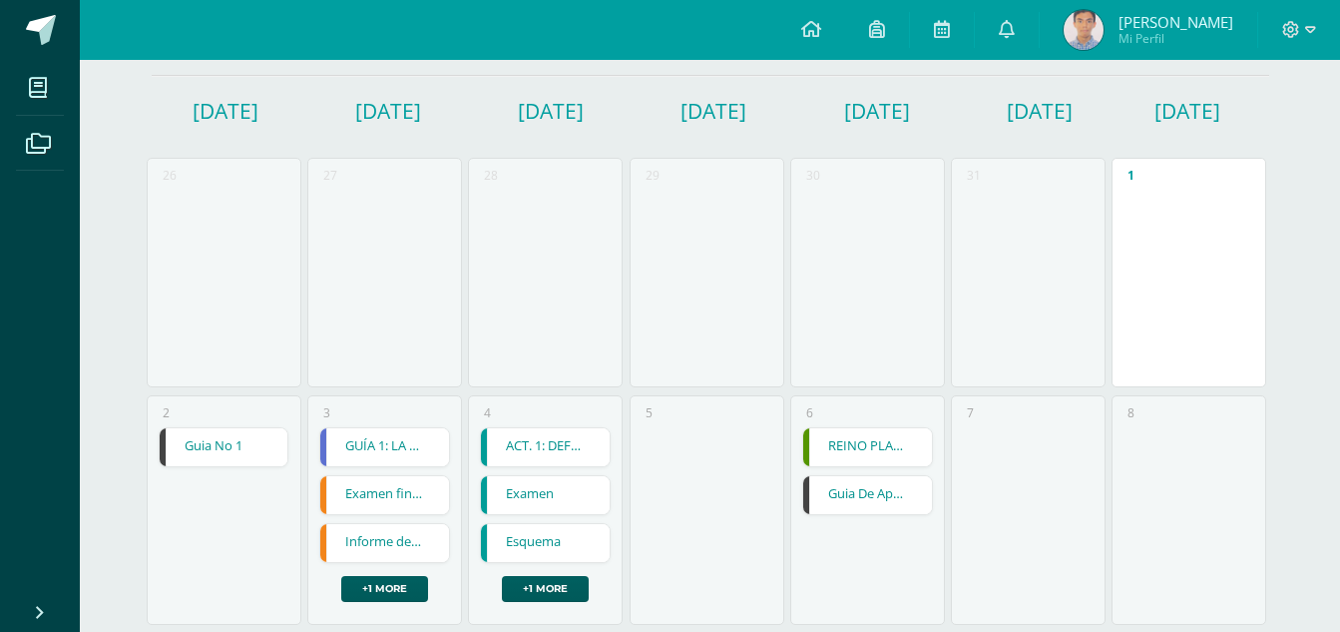
scroll to position [0, 0]
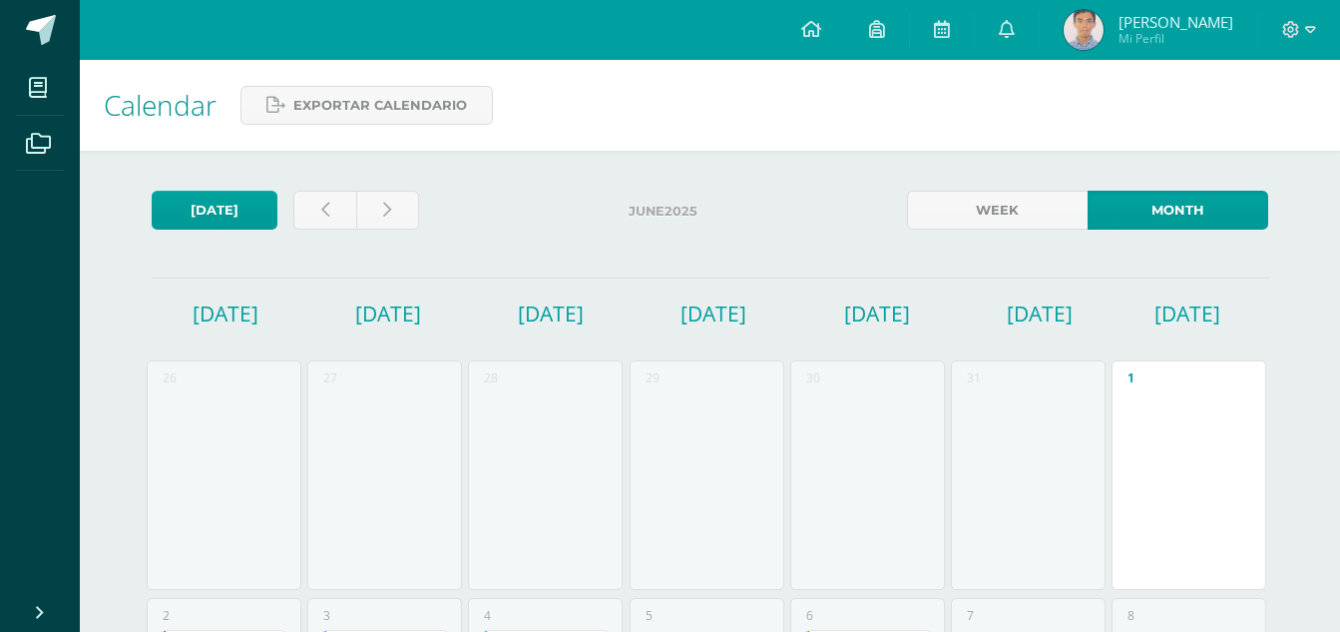
click at [418, 235] on div at bounding box center [356, 214] width 142 height 47
click at [413, 231] on div at bounding box center [356, 214] width 142 height 47
click at [401, 211] on link at bounding box center [387, 210] width 63 height 39
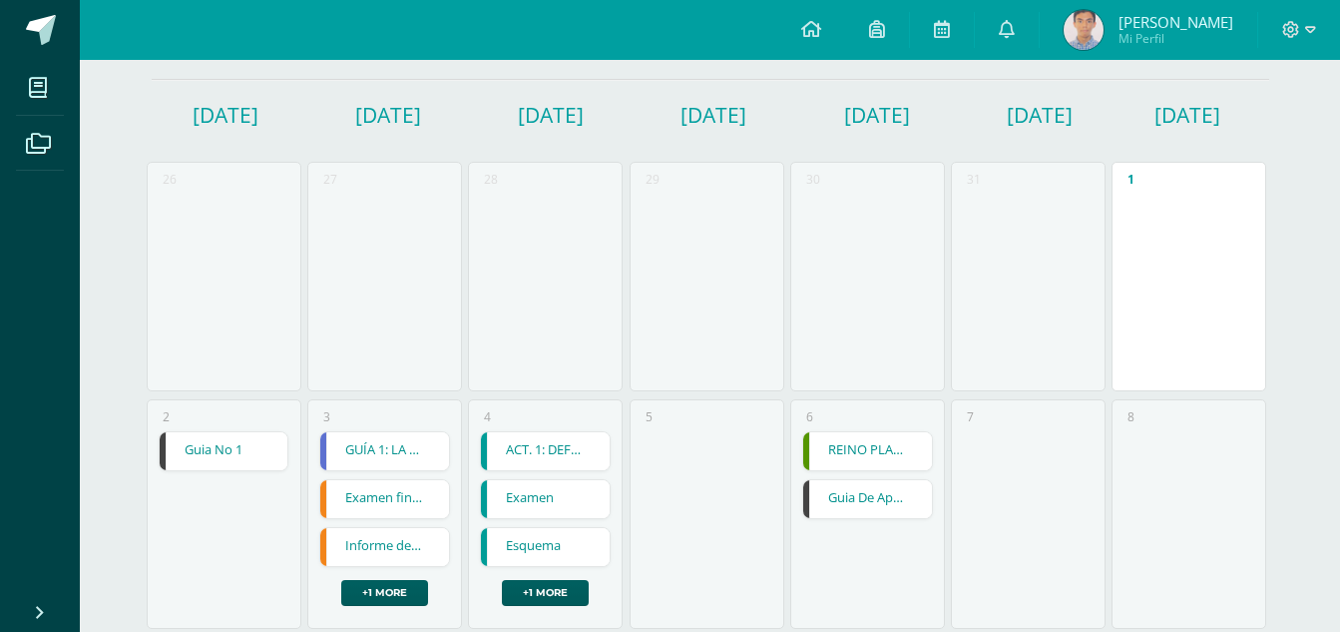
scroll to position [200, 0]
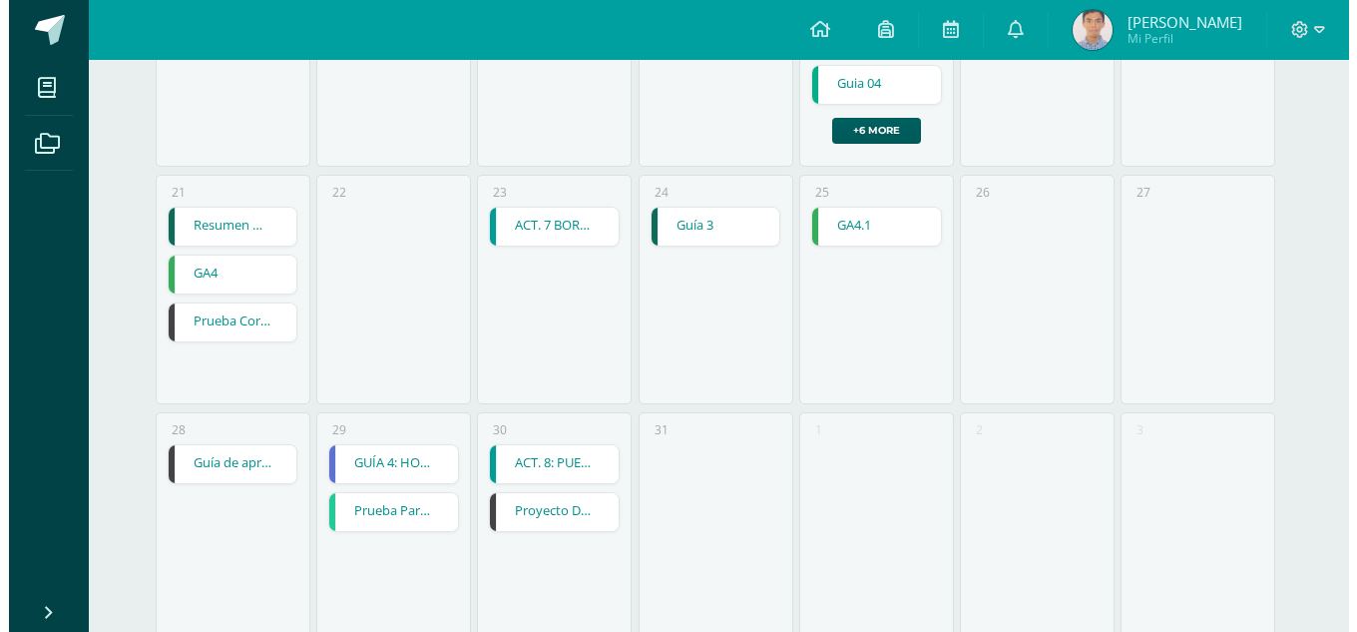
scroll to position [956, 0]
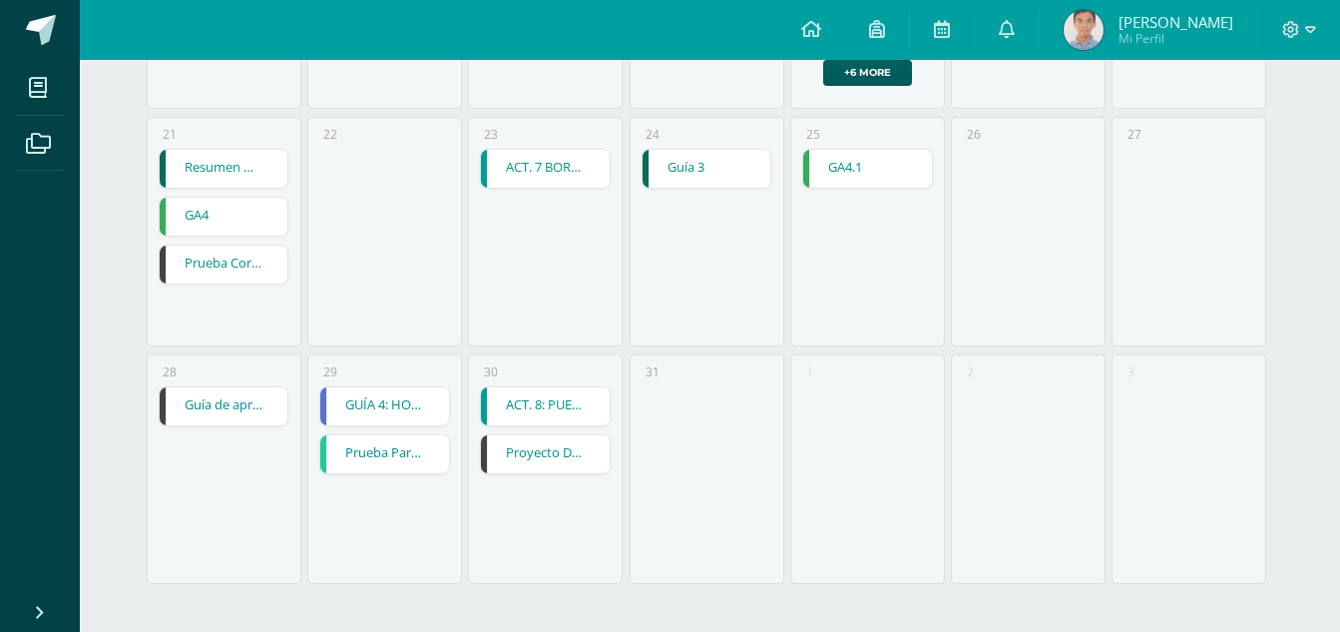
click at [214, 412] on link "Guía de aprendizaje 4" at bounding box center [224, 406] width 129 height 38
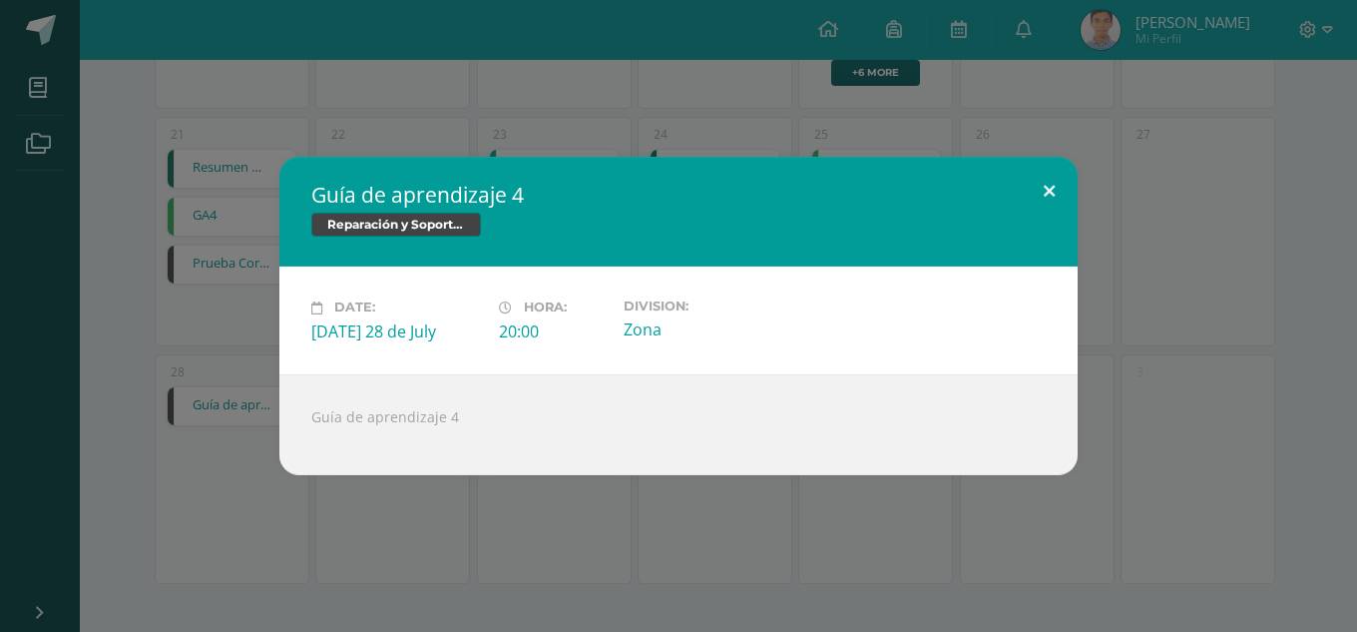
click at [1025, 195] on button at bounding box center [1049, 191] width 57 height 68
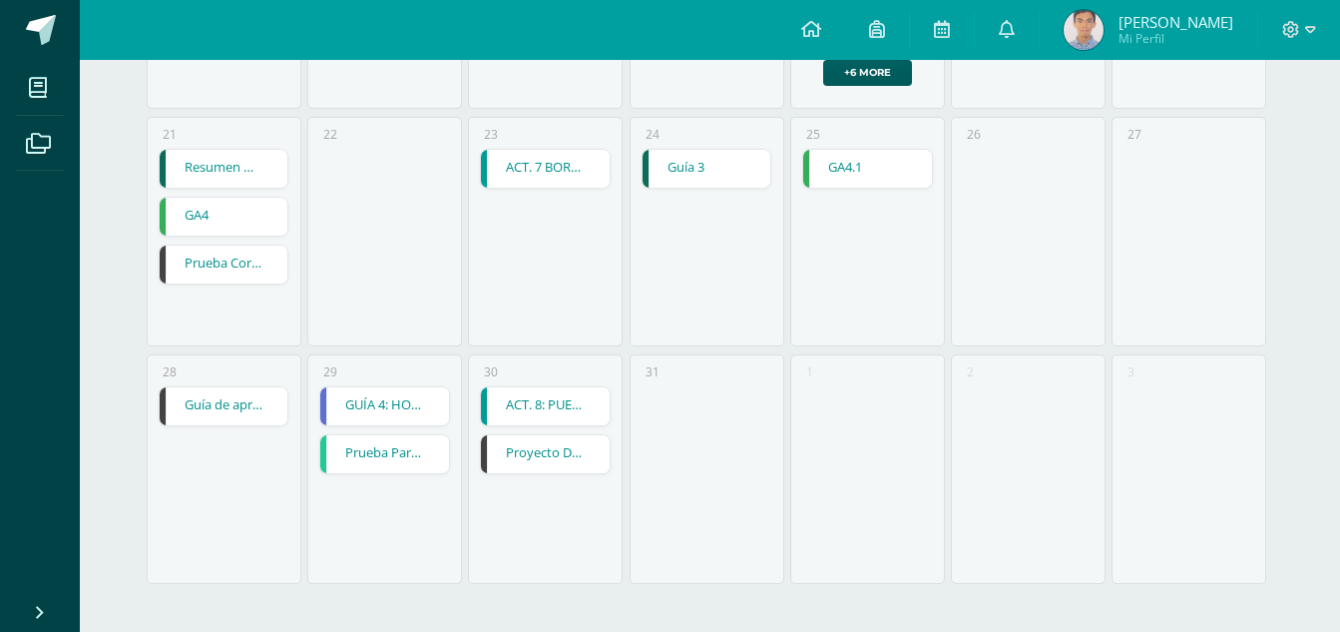
click at [532, 464] on link "Proyecto De Unidad" at bounding box center [545, 454] width 129 height 38
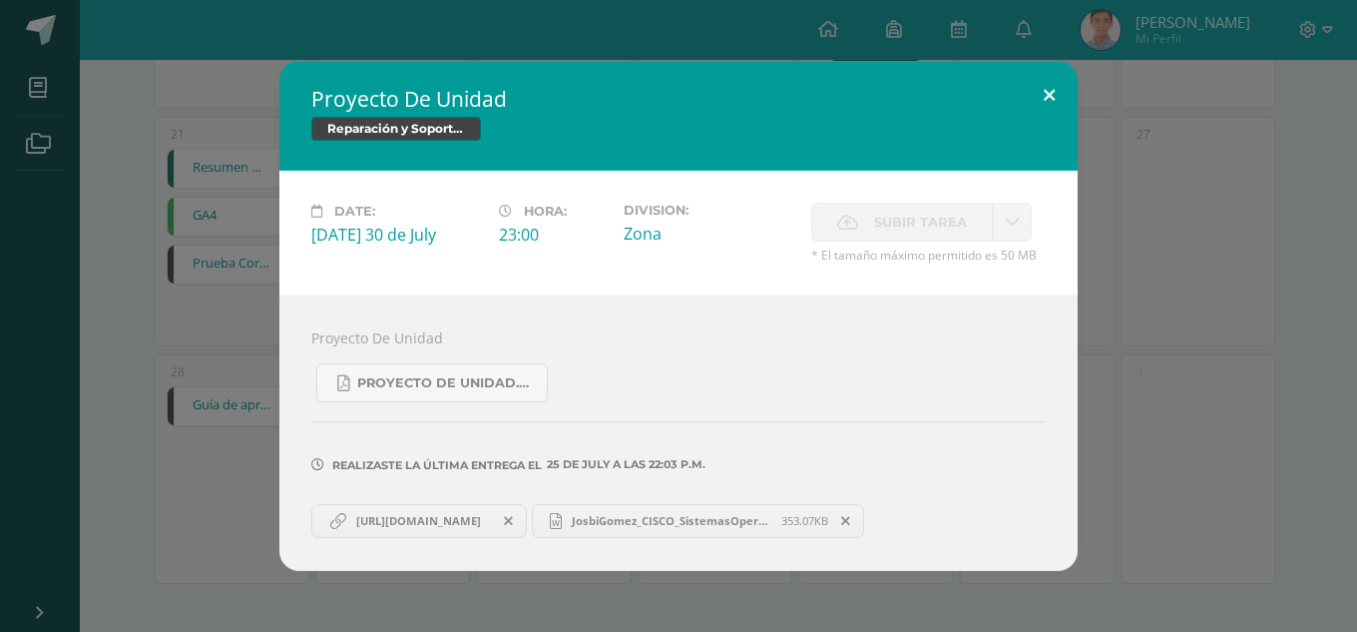
drag, startPoint x: 1052, startPoint y: 100, endPoint x: 1035, endPoint y: 110, distance: 19.7
click at [1040, 106] on button at bounding box center [1049, 95] width 57 height 68
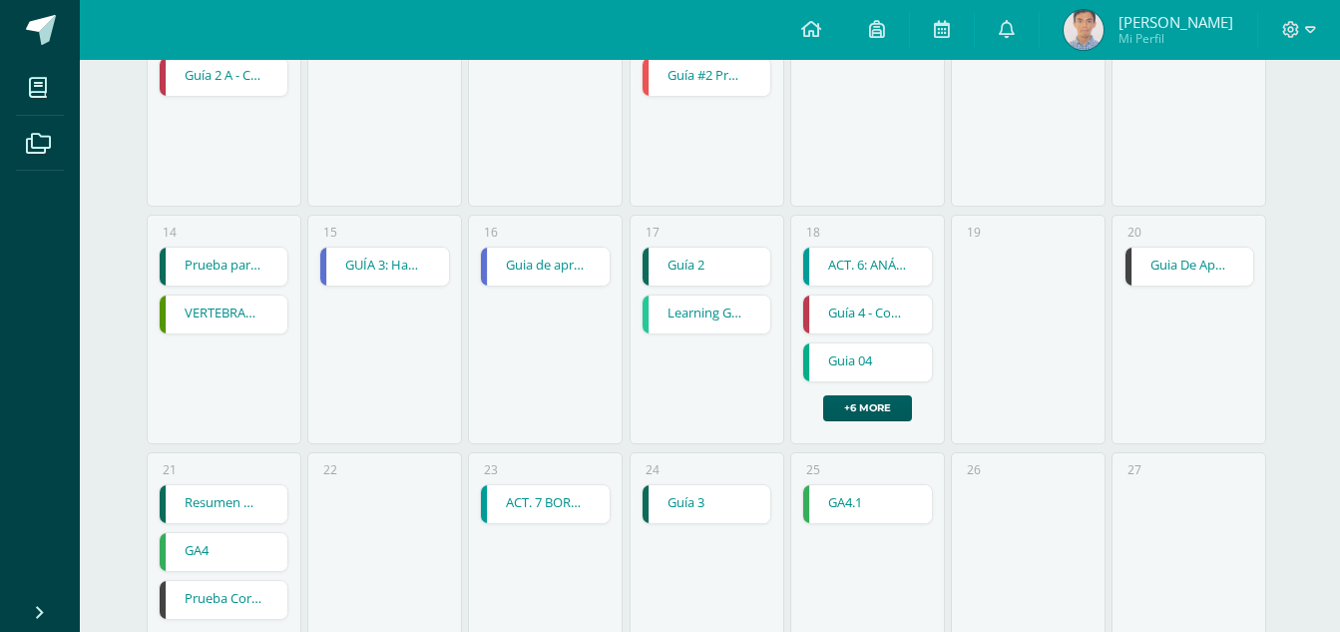
scroll to position [656, 0]
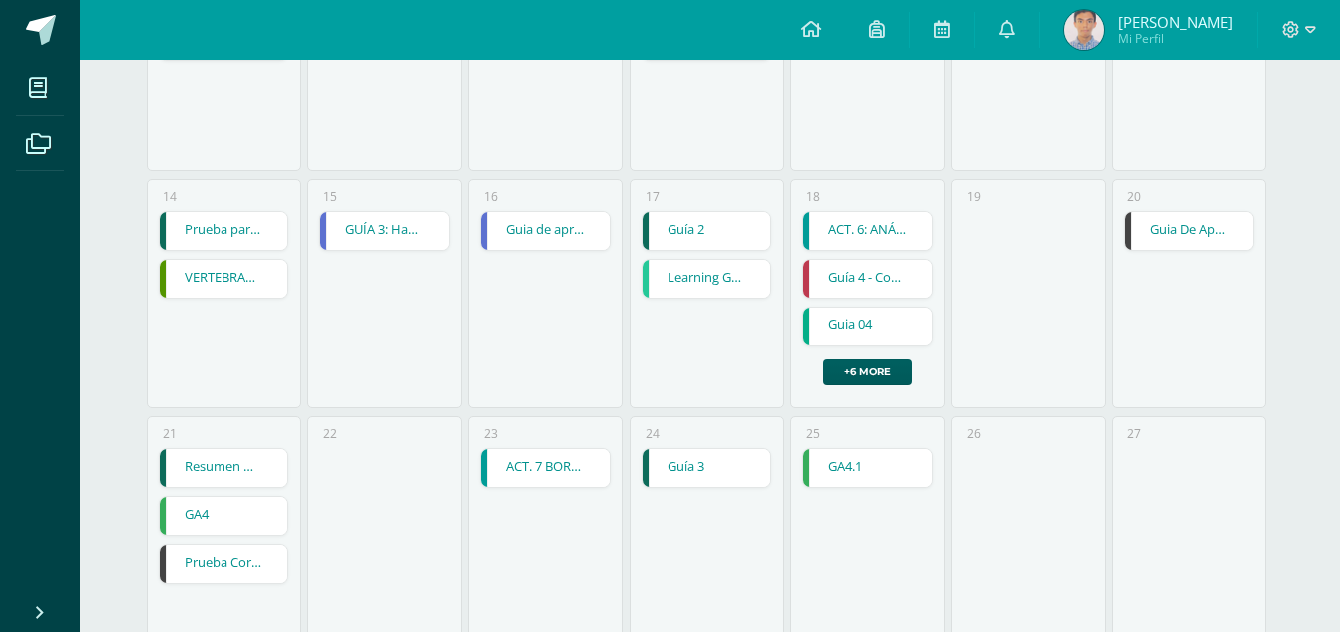
click at [240, 561] on link "Prueba Corta 1" at bounding box center [224, 564] width 129 height 38
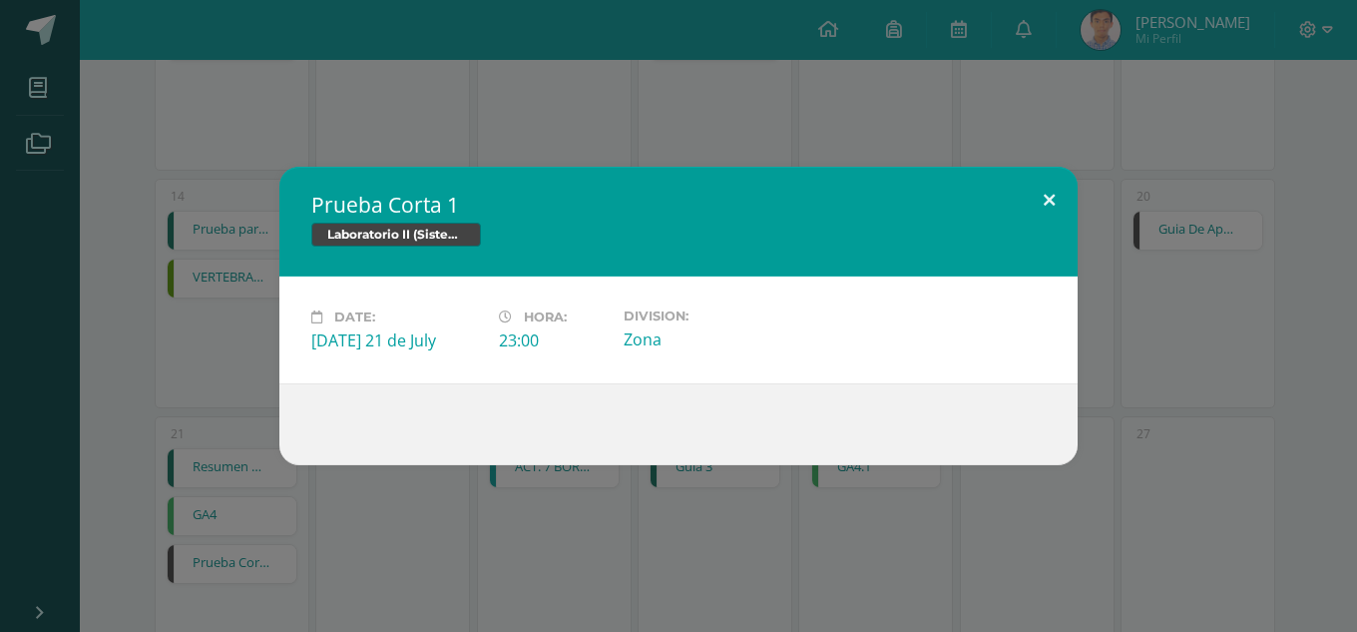
click at [1041, 183] on button at bounding box center [1049, 201] width 57 height 68
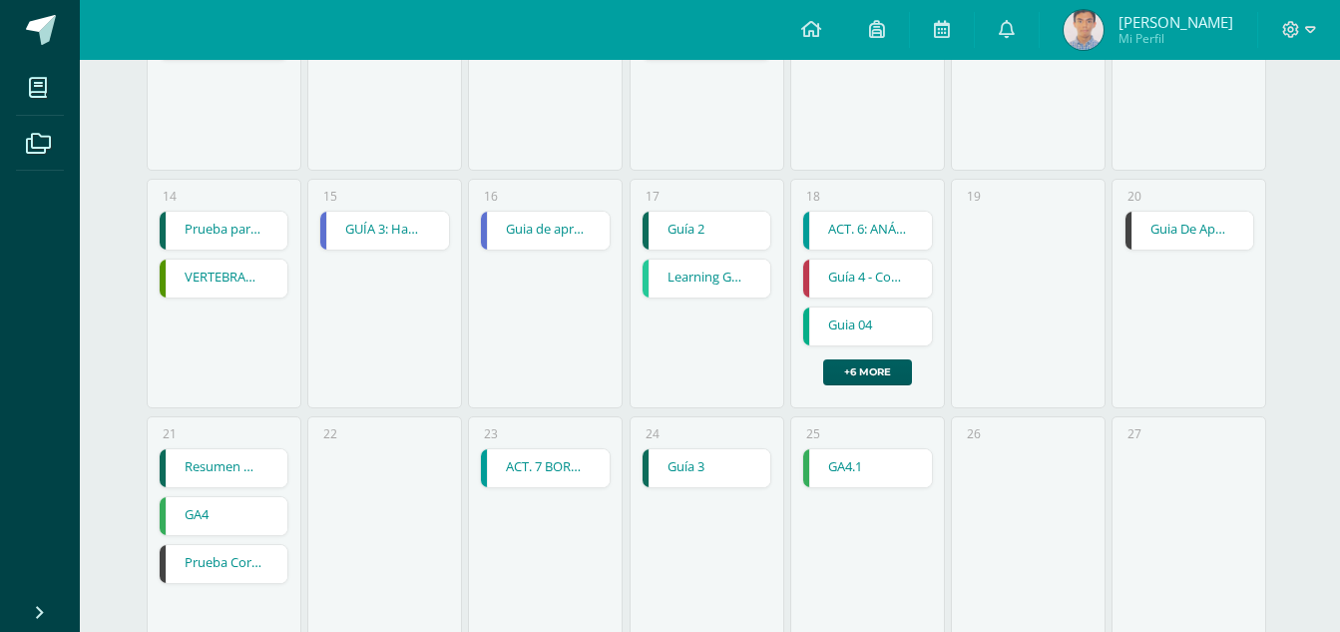
click at [1162, 237] on link "Guia De Aprendizaje 4" at bounding box center [1189, 230] width 129 height 38
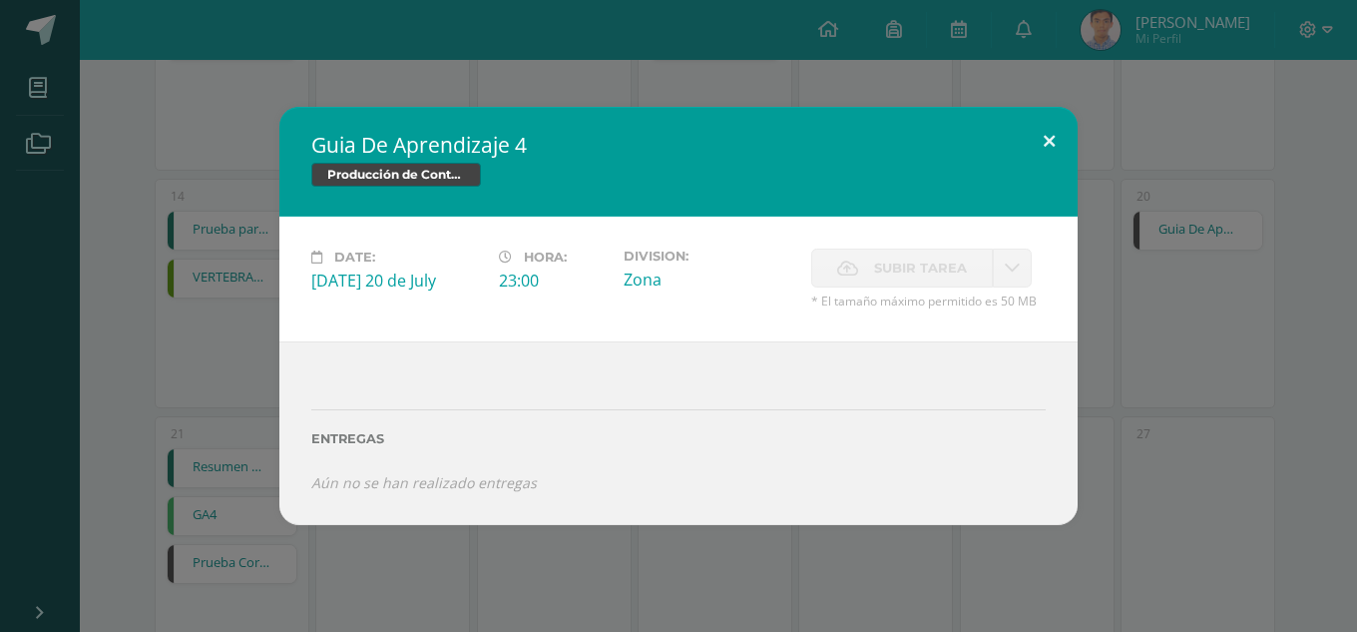
click at [1047, 148] on button at bounding box center [1049, 141] width 57 height 68
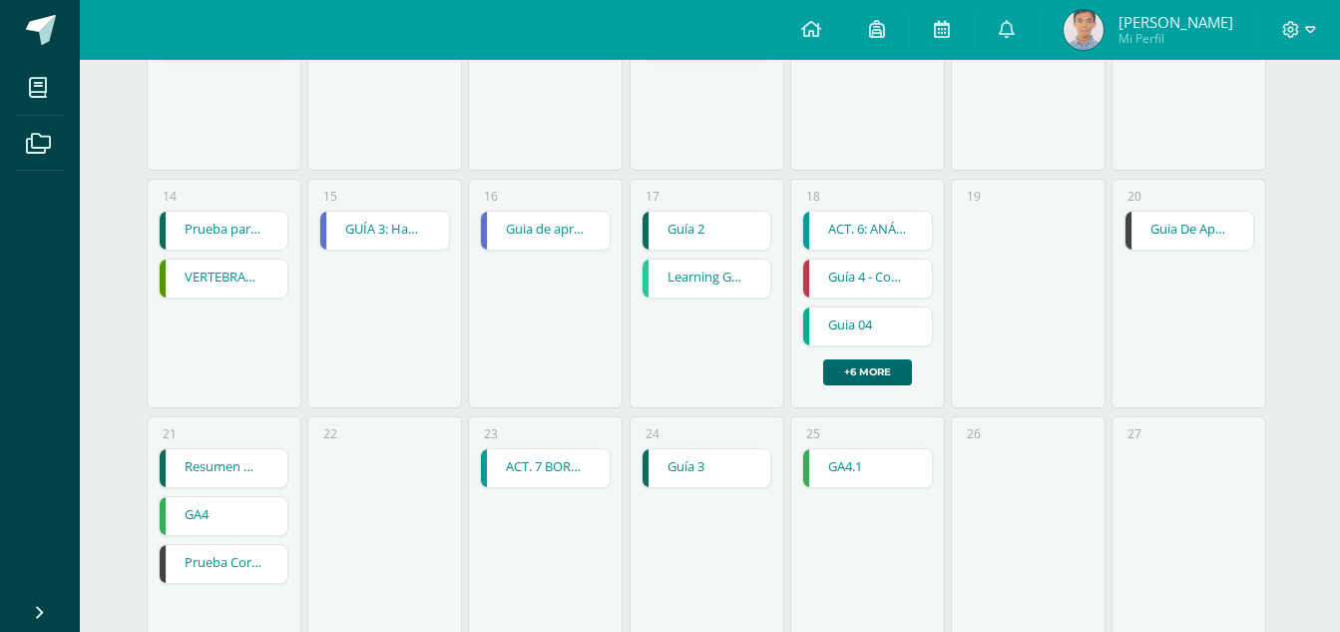
click at [900, 367] on link "+6 more" at bounding box center [867, 372] width 89 height 26
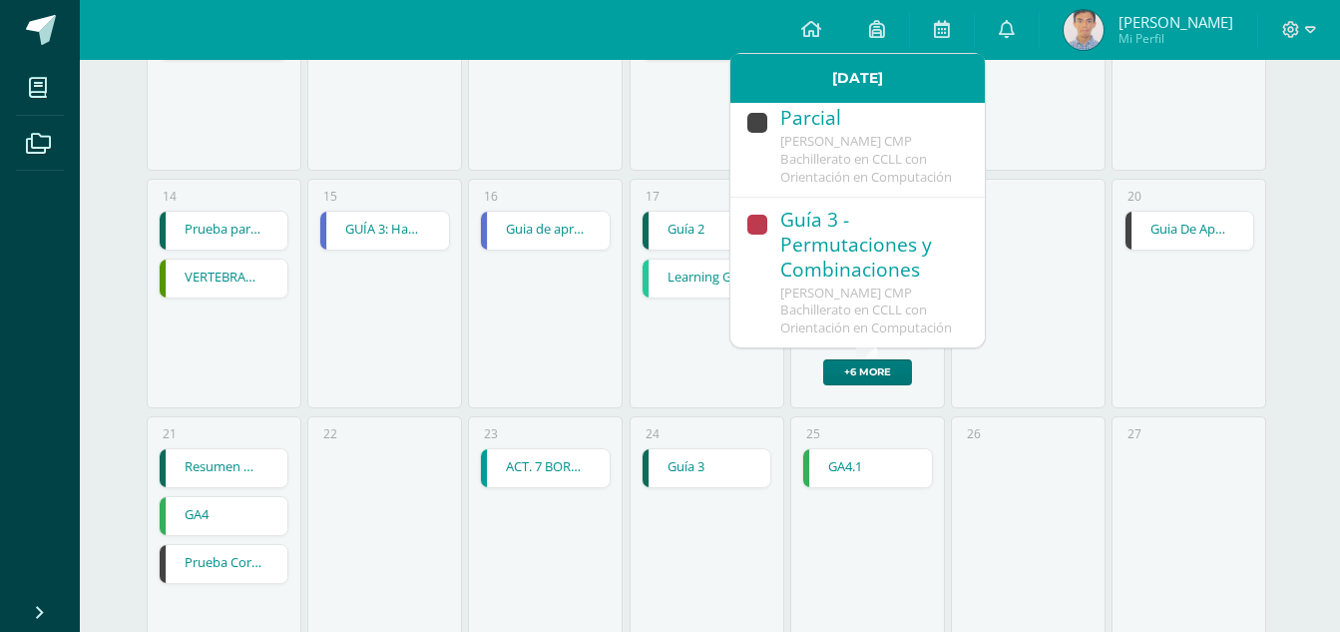
scroll to position [898, 0]
click at [884, 186] on span "[PERSON_NAME] CMP Bachillerato en CCLL con Orientación en Computación" at bounding box center [866, 159] width 172 height 54
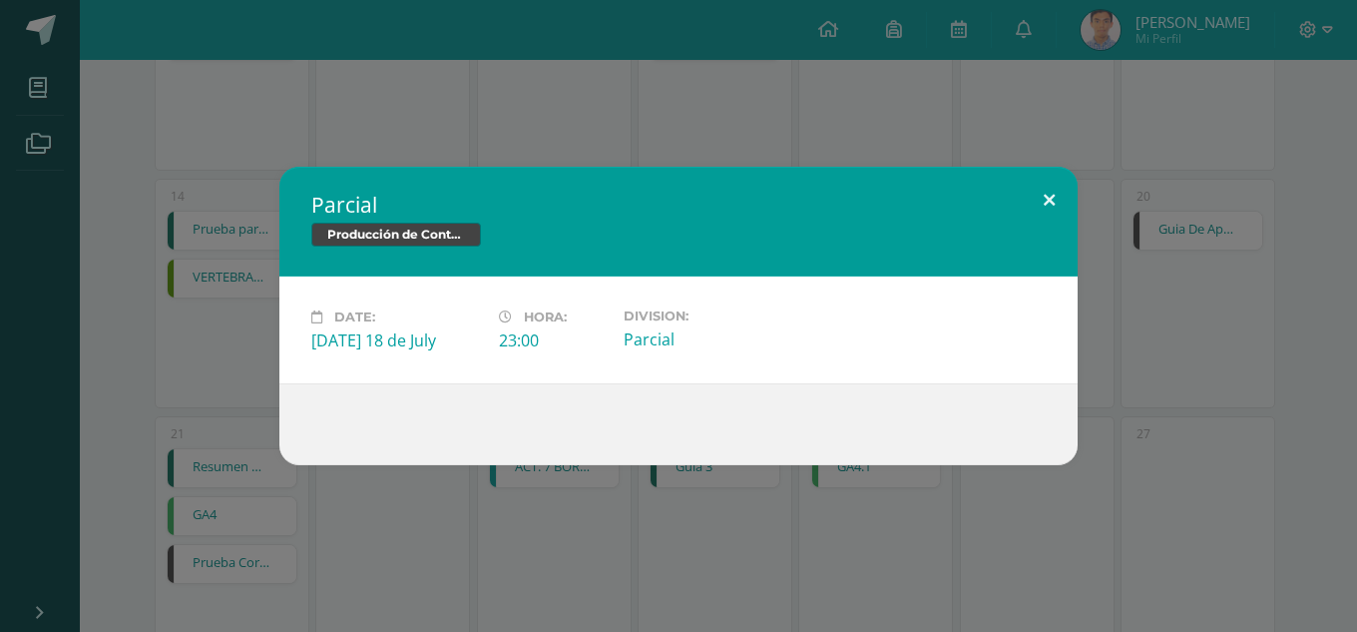
click at [1054, 197] on button at bounding box center [1049, 201] width 57 height 68
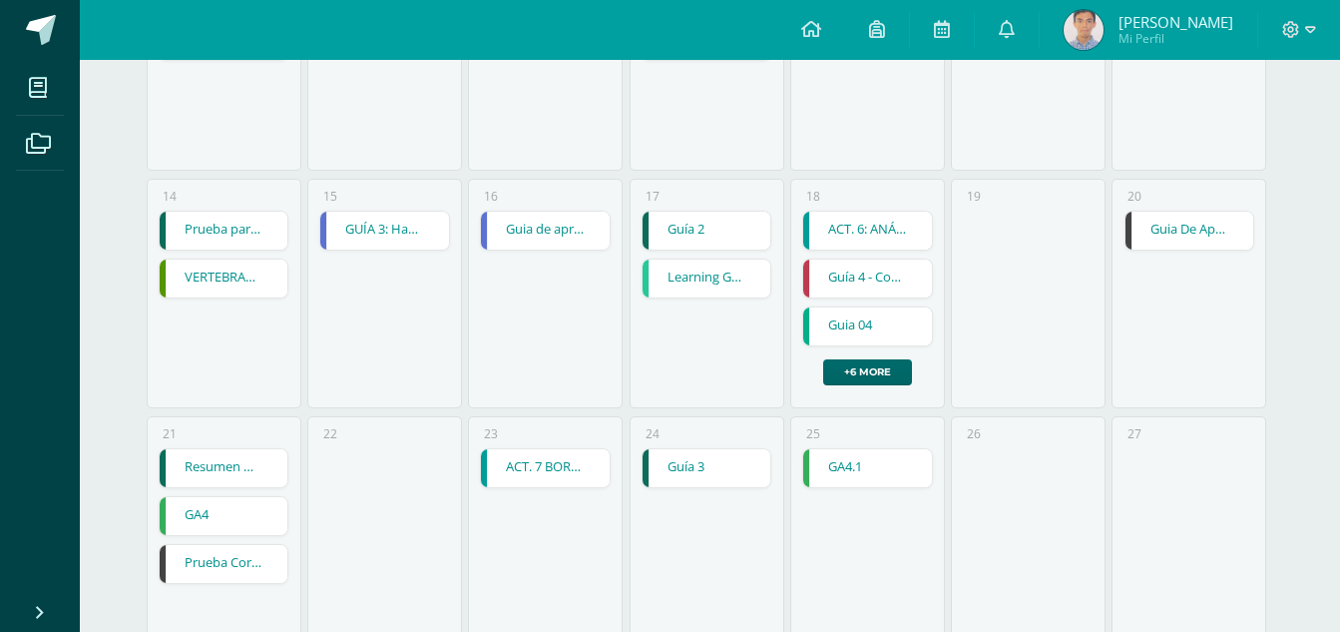
click at [887, 365] on link "+6 more" at bounding box center [867, 372] width 89 height 26
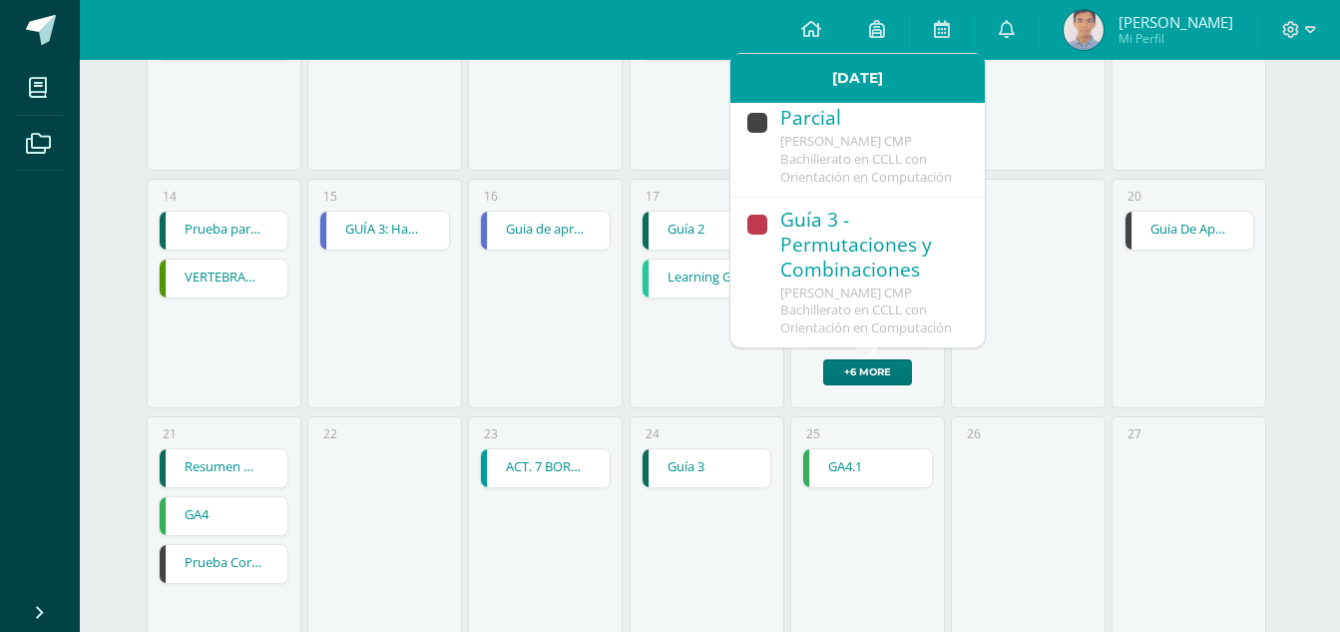
scroll to position [400, 0]
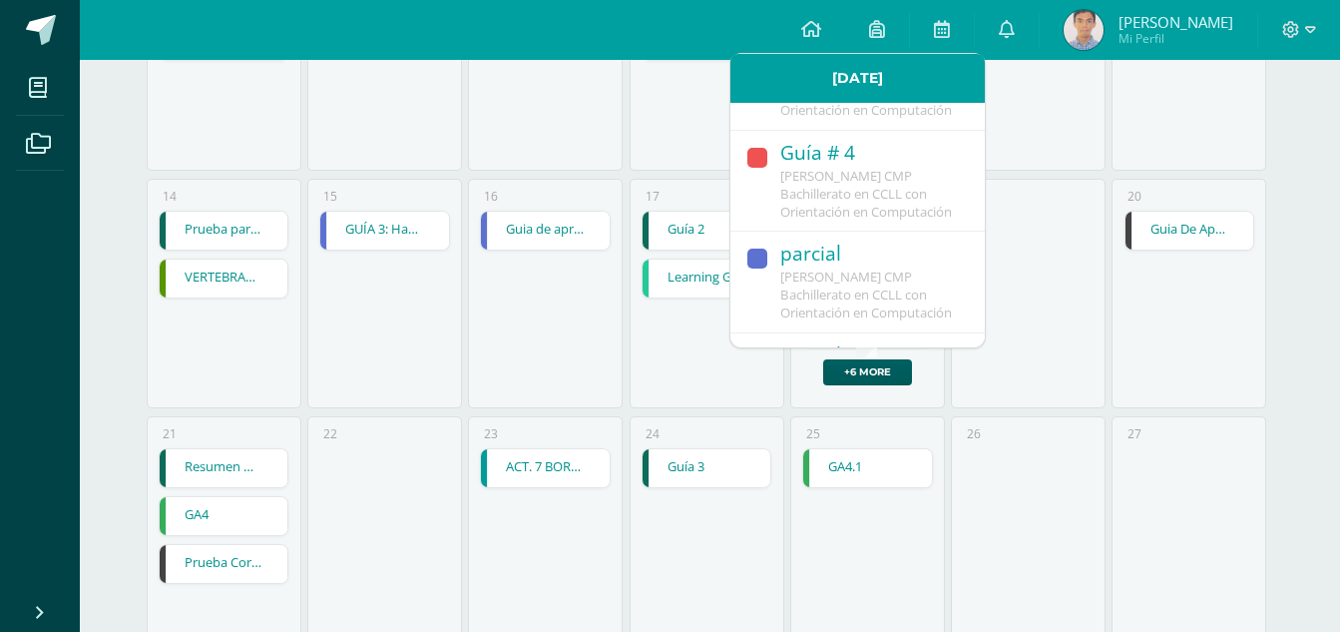
click at [1077, 326] on div "19" at bounding box center [1028, 293] width 155 height 229
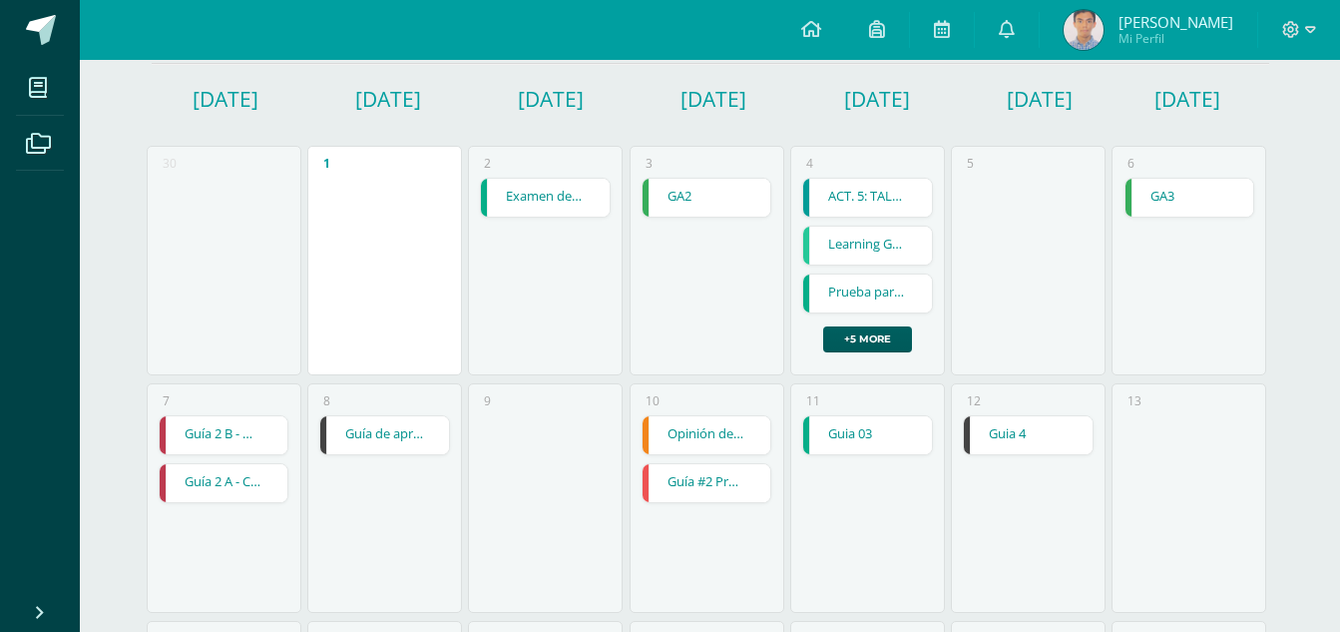
scroll to position [158, 0]
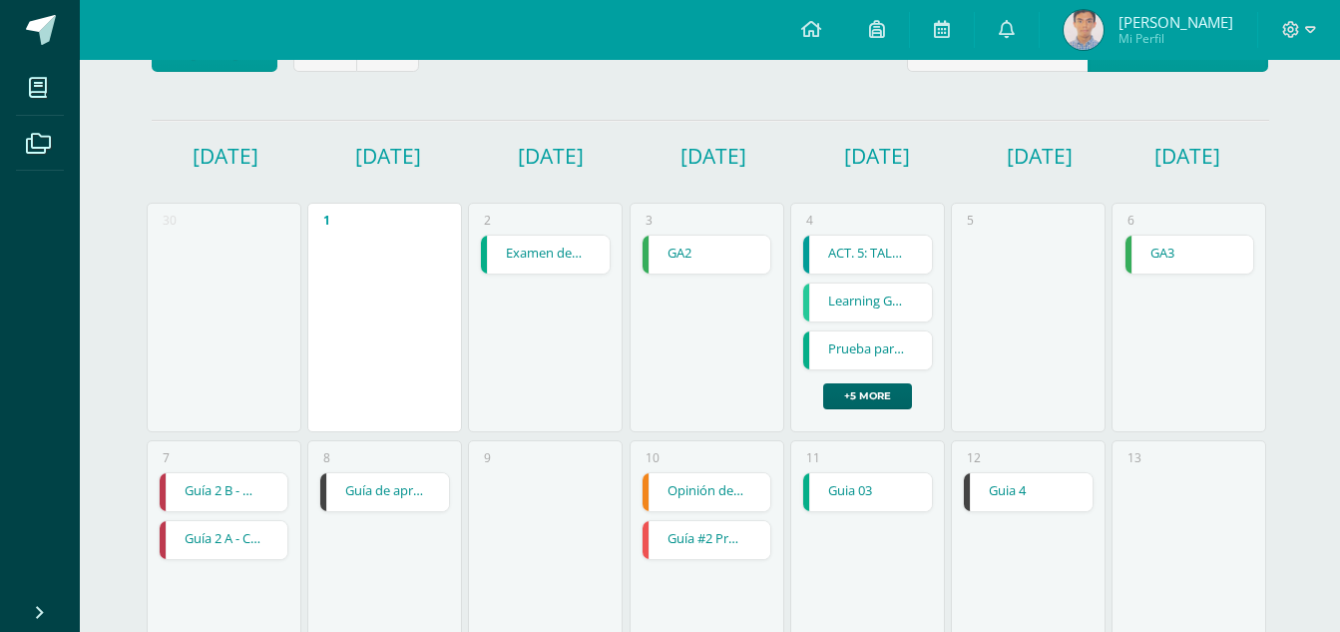
click at [877, 396] on link "+5 more" at bounding box center [867, 396] width 89 height 26
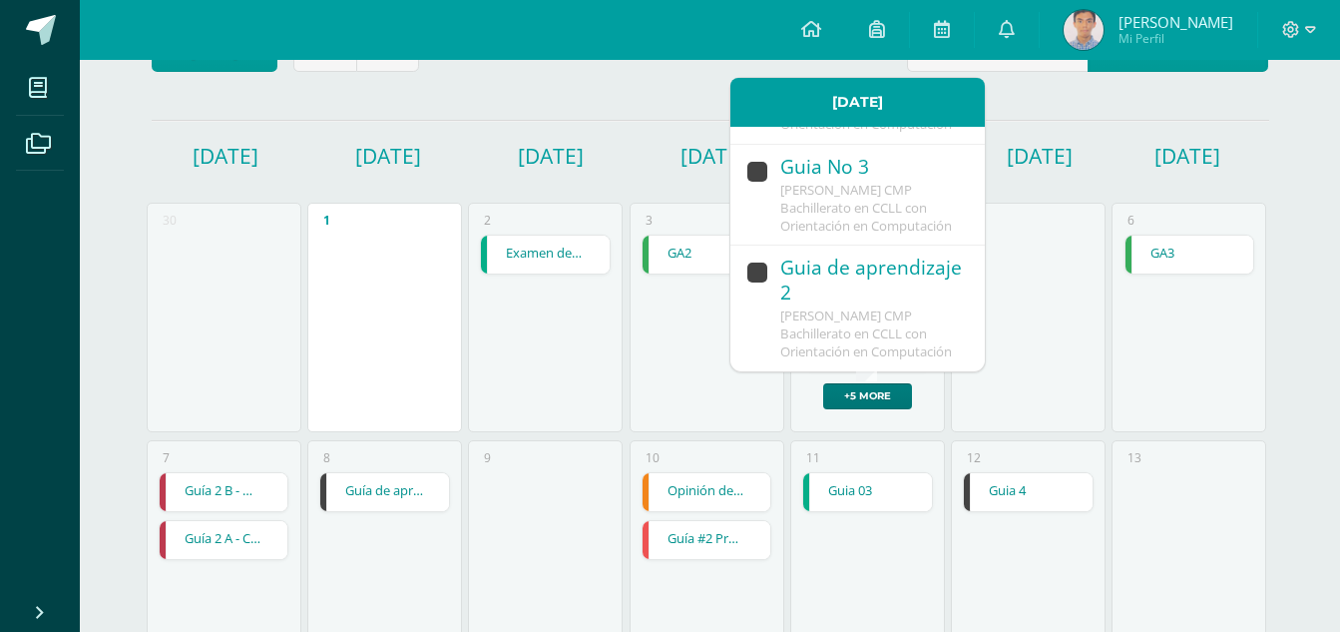
scroll to position [805, 0]
click at [910, 306] on span "[PERSON_NAME] CMP Bachillerato en CCLL con Orientación en Computación" at bounding box center [866, 333] width 172 height 54
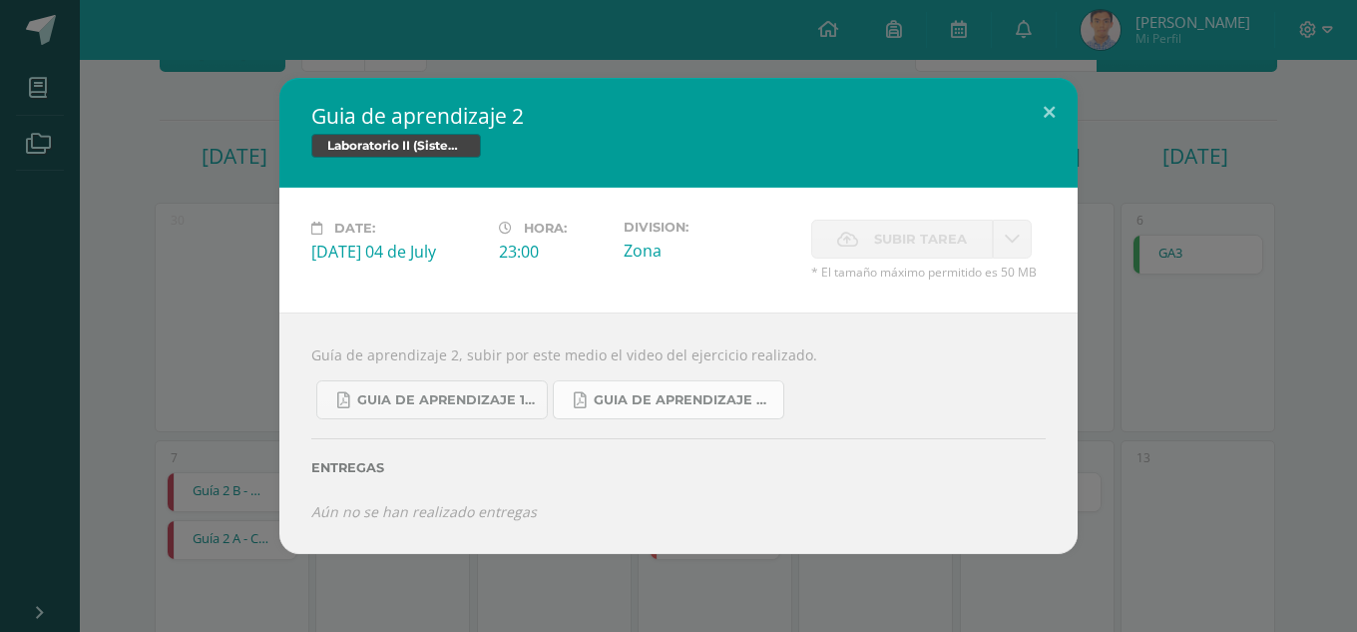
click at [694, 404] on span "Guia de aprendizaje 2 III Unidad.pdf" at bounding box center [684, 400] width 180 height 16
click at [1028, 116] on button at bounding box center [1049, 112] width 57 height 68
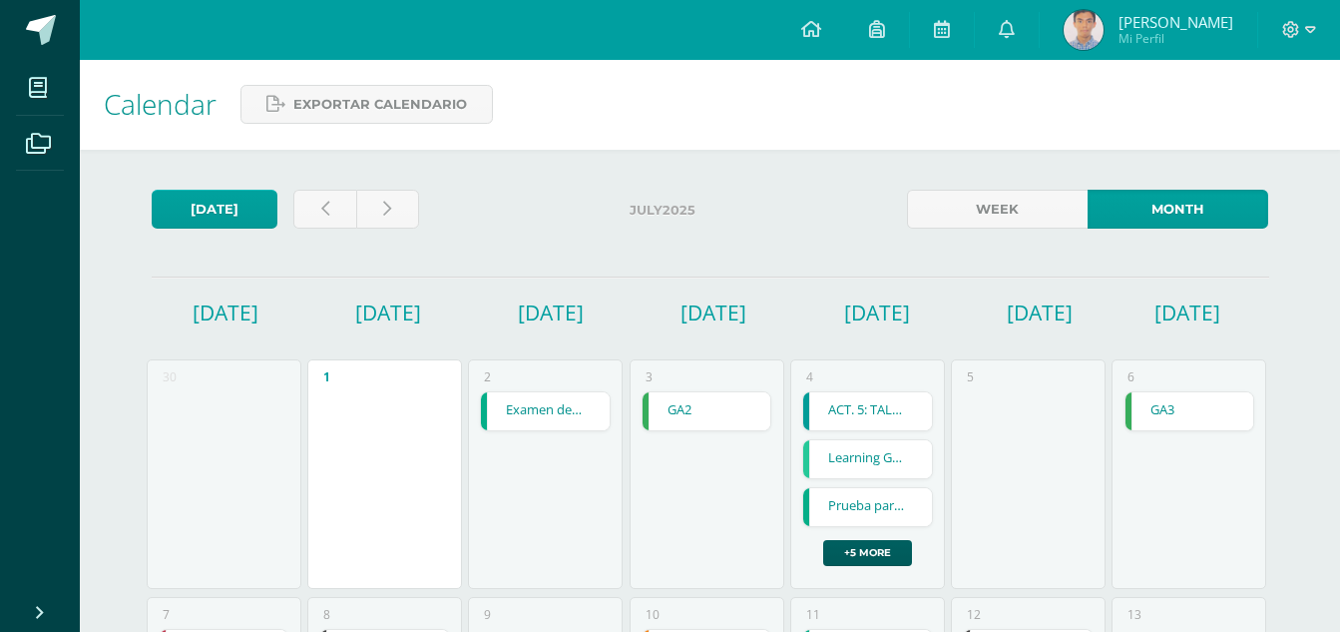
scroll to position [0, 0]
